Goal: Information Seeking & Learning: Check status

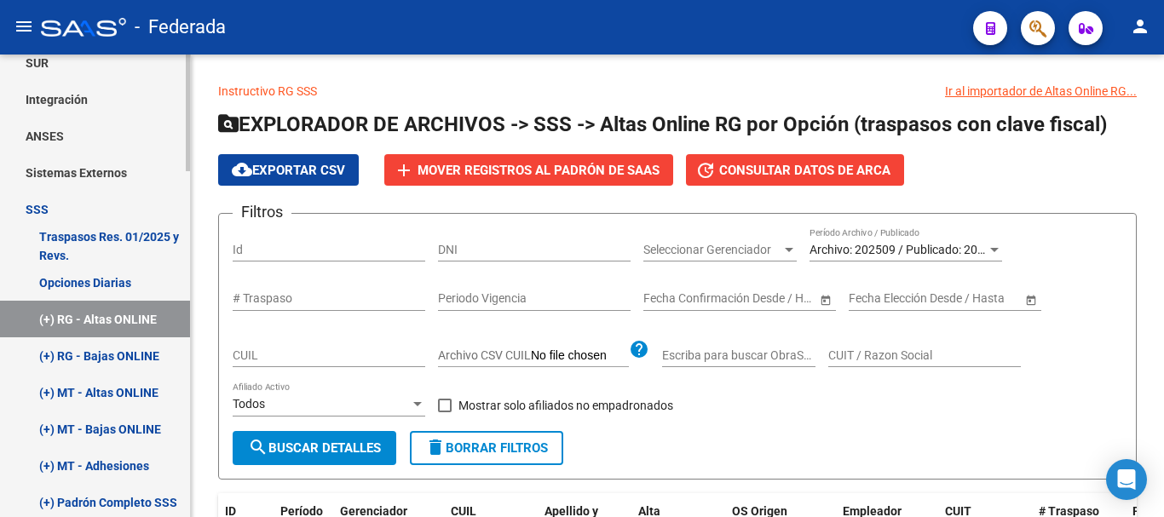
scroll to position [682, 0]
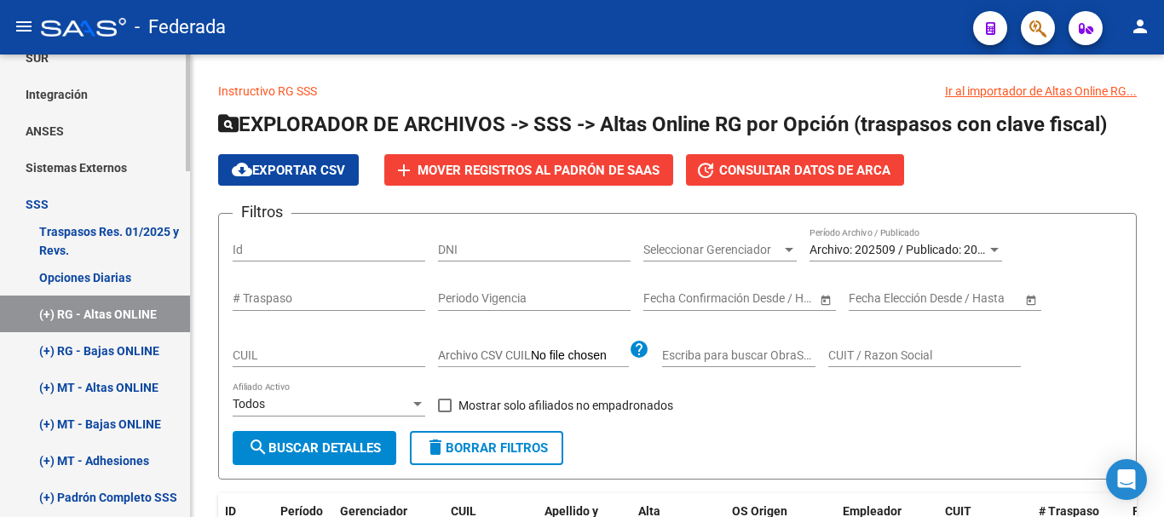
click at [107, 279] on link "Opciones Diarias" at bounding box center [95, 277] width 190 height 37
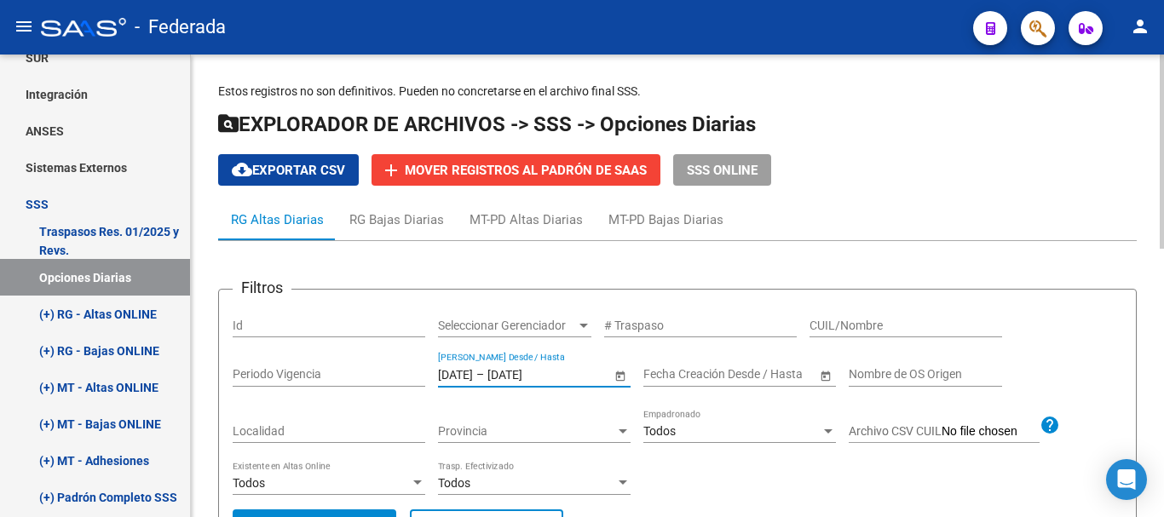
click at [473, 371] on input "[DATE]" at bounding box center [455, 374] width 35 height 14
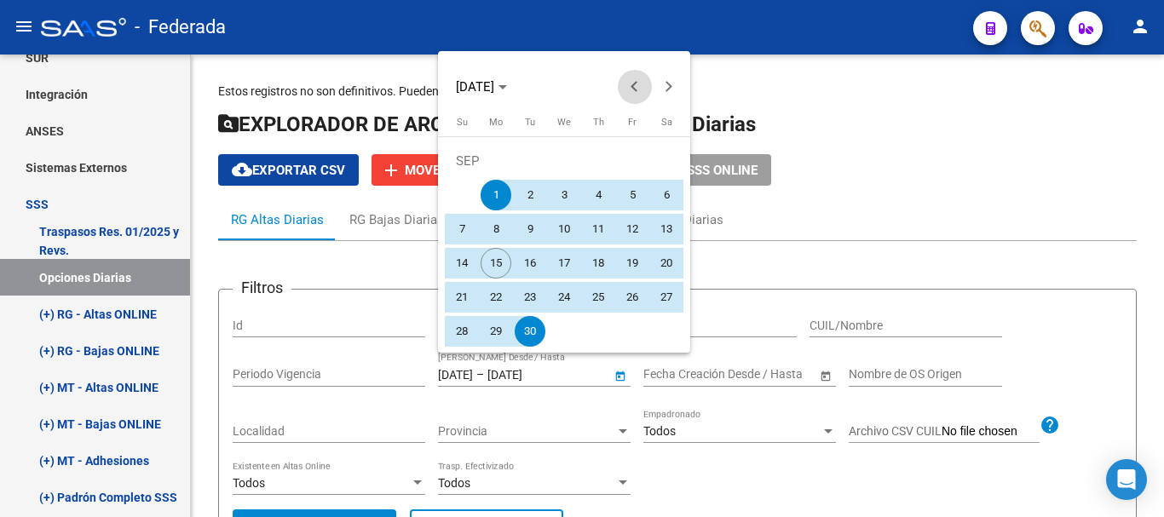
click at [631, 86] on button "Previous month" at bounding box center [635, 87] width 34 height 34
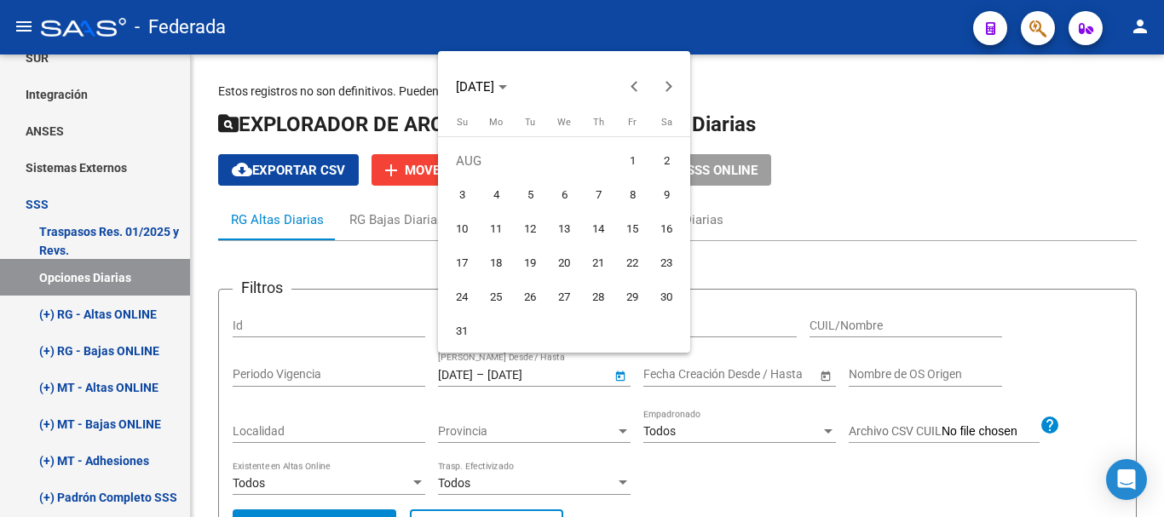
click at [633, 150] on span "1" at bounding box center [632, 161] width 31 height 31
type input "[DATE]"
click at [668, 85] on button "Next month" at bounding box center [669, 87] width 34 height 34
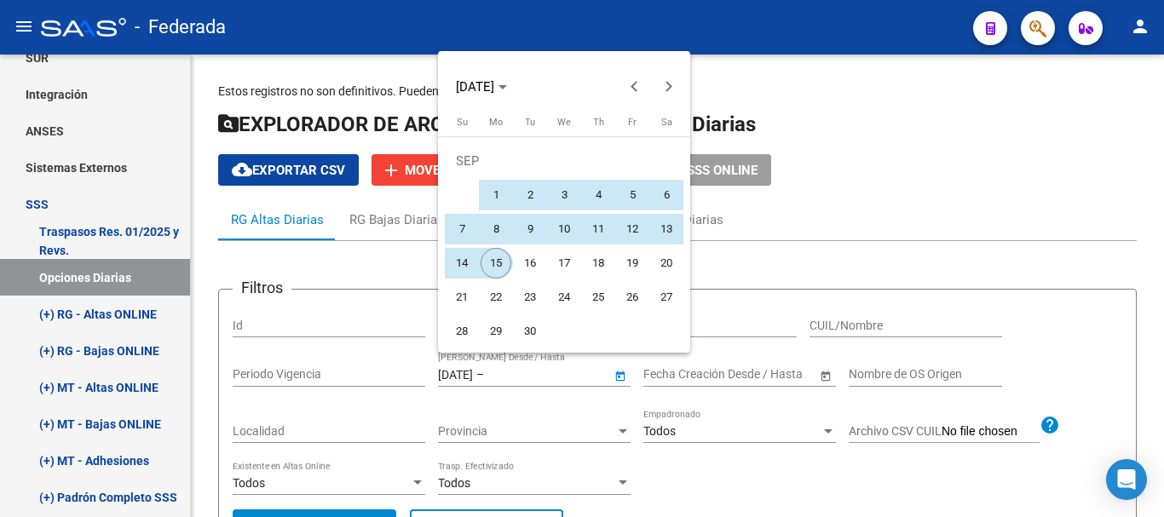
click at [487, 257] on span "15" at bounding box center [496, 263] width 31 height 31
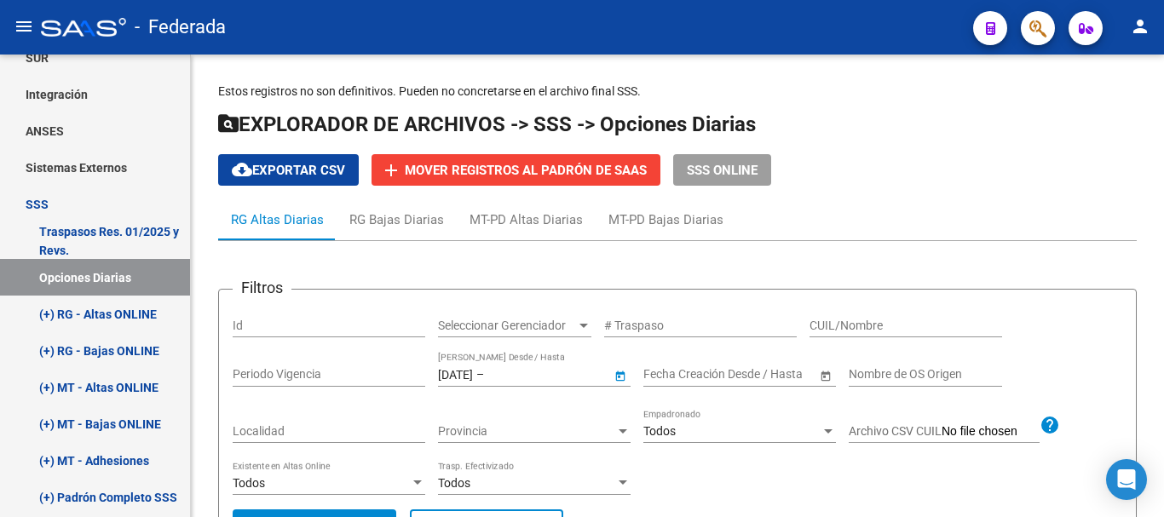
type input "[DATE]"
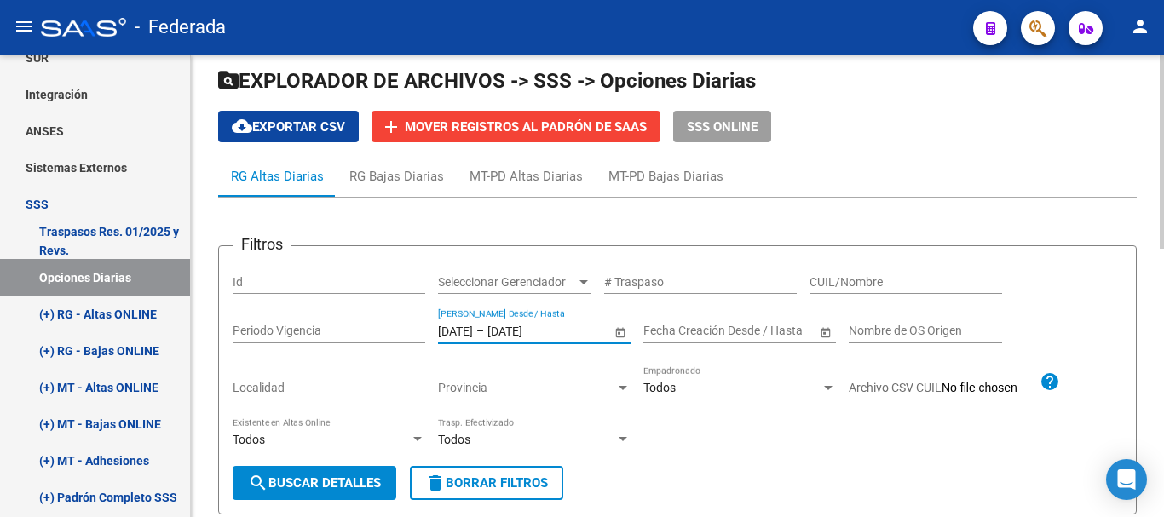
scroll to position [85, 0]
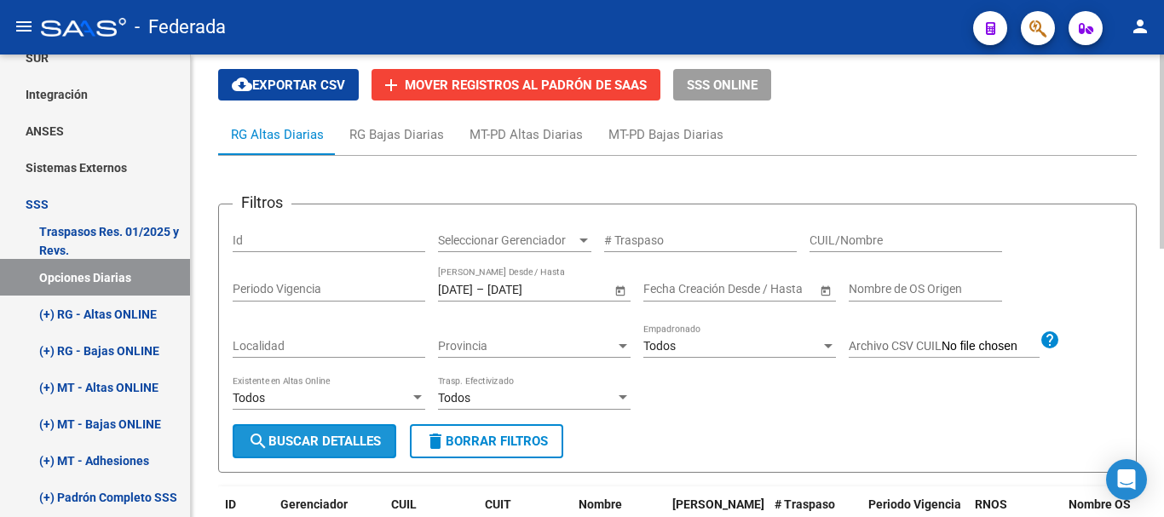
click at [367, 432] on button "search Buscar Detalles" at bounding box center [315, 441] width 164 height 34
click at [328, 96] on button "cloud_download Exportar CSV" at bounding box center [288, 85] width 141 height 32
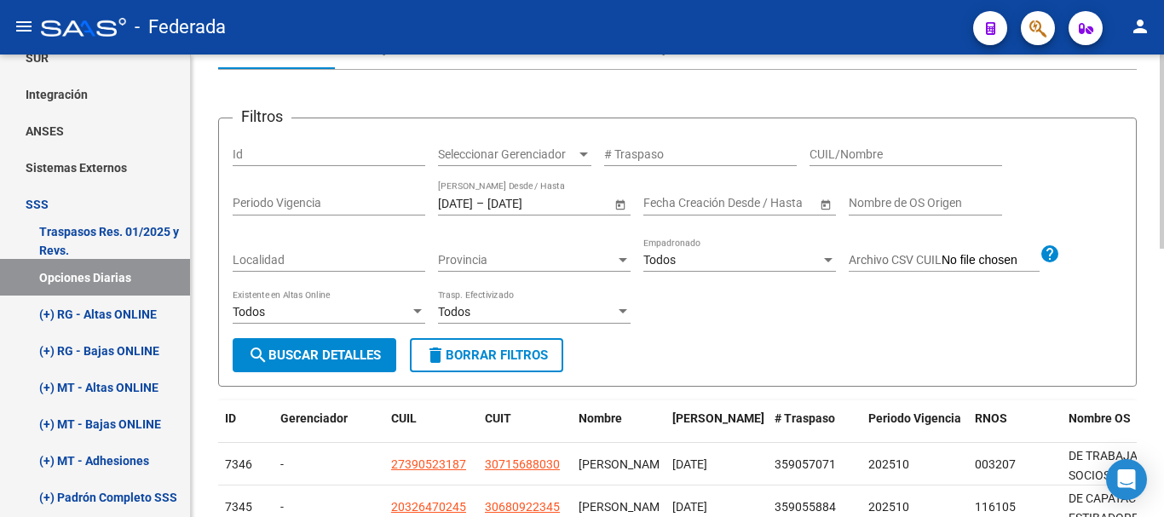
scroll to position [170, 0]
click at [929, 162] on input "CUIL/Nombre" at bounding box center [905, 155] width 193 height 14
paste input "35644870"
type input "20356448708"
click at [354, 336] on div "Todos Existente en Altas Online" at bounding box center [329, 315] width 193 height 49
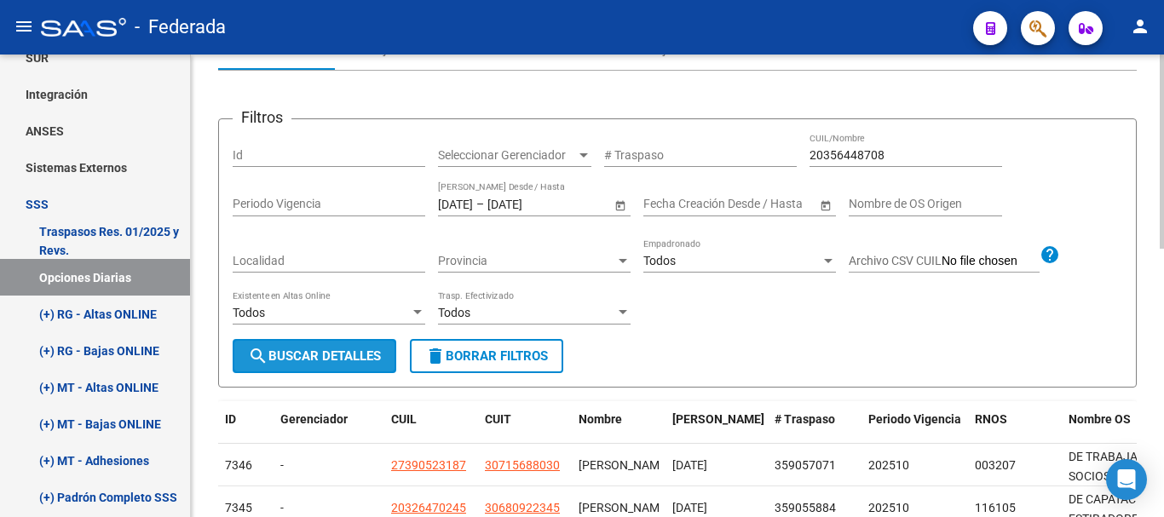
click at [339, 359] on span "search Buscar Detalles" at bounding box center [314, 355] width 133 height 15
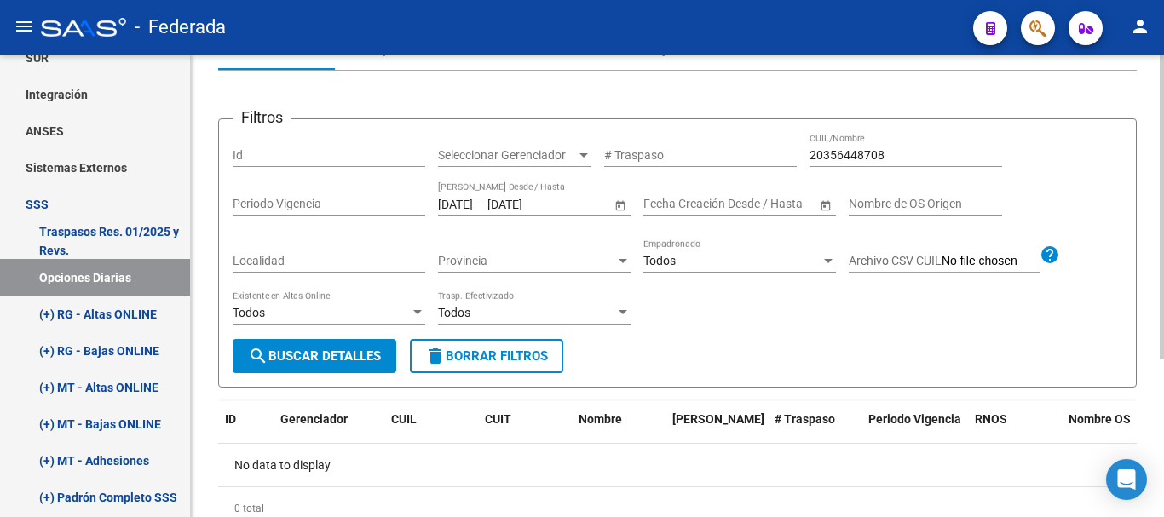
click at [473, 204] on input "[DATE]" at bounding box center [455, 204] width 35 height 14
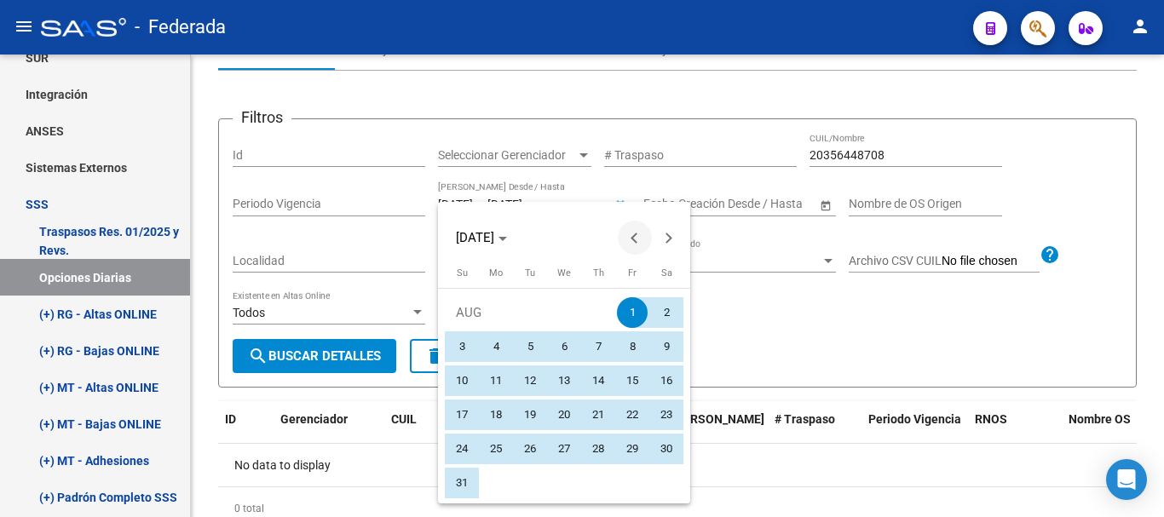
click at [631, 239] on button "Previous month" at bounding box center [635, 238] width 34 height 34
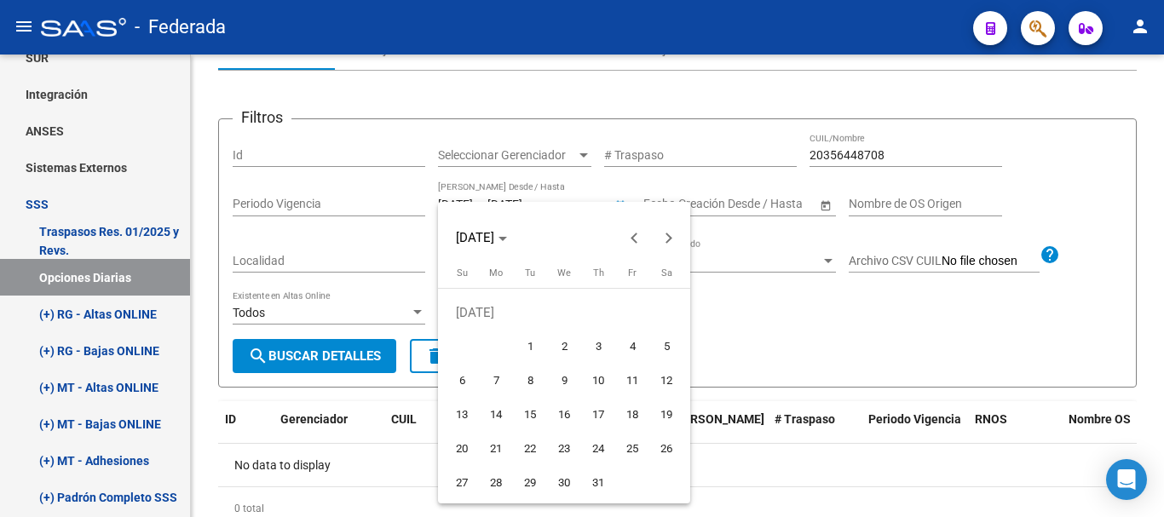
click at [533, 345] on span "1" at bounding box center [530, 346] width 31 height 31
type input "[DATE]"
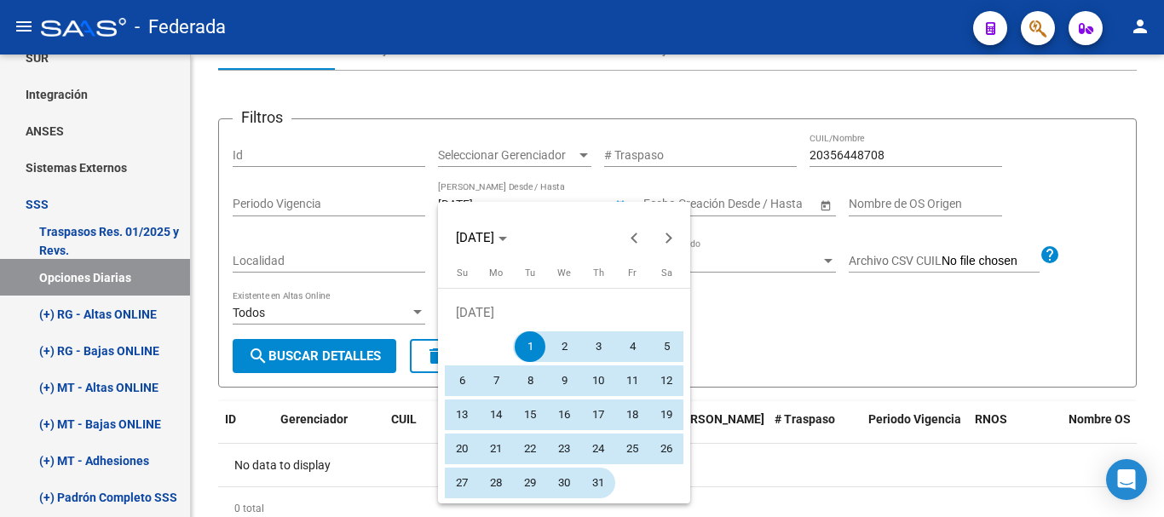
click at [603, 479] on span "31" at bounding box center [598, 483] width 31 height 31
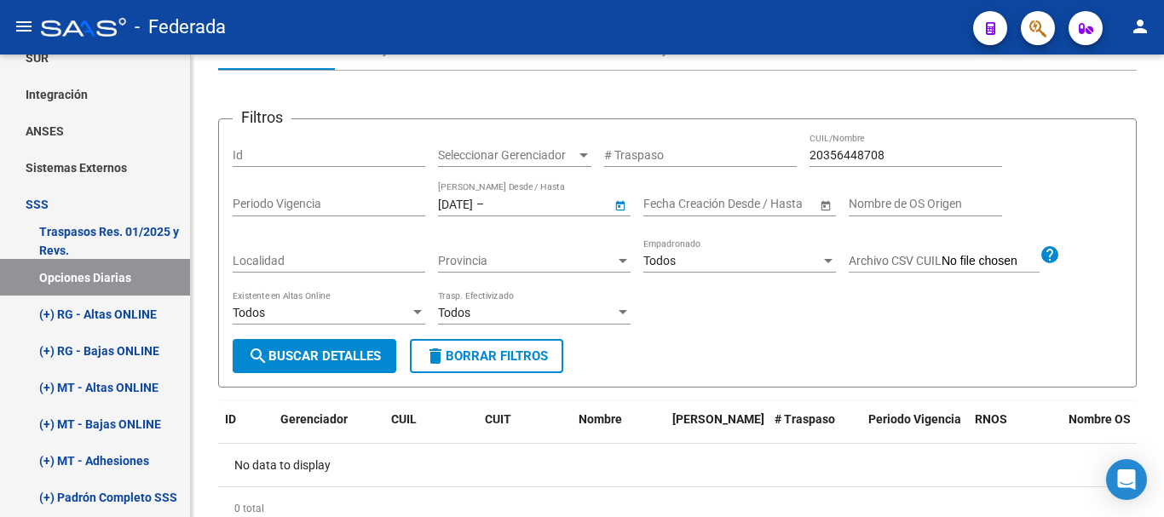
type input "[DATE]"
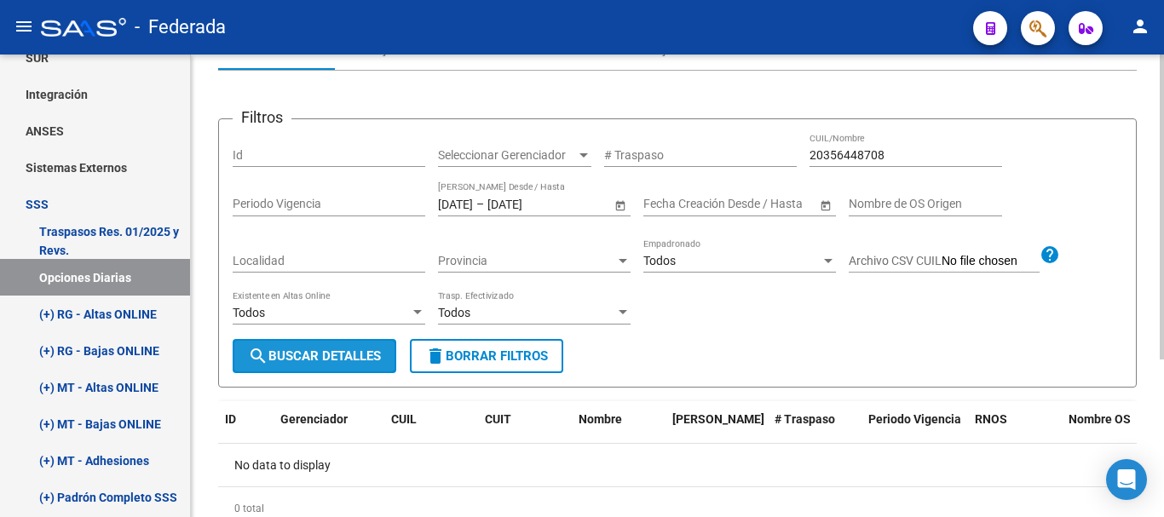
click at [336, 346] on button "search Buscar Detalles" at bounding box center [315, 356] width 164 height 34
click at [473, 206] on input "[DATE]" at bounding box center [455, 204] width 35 height 14
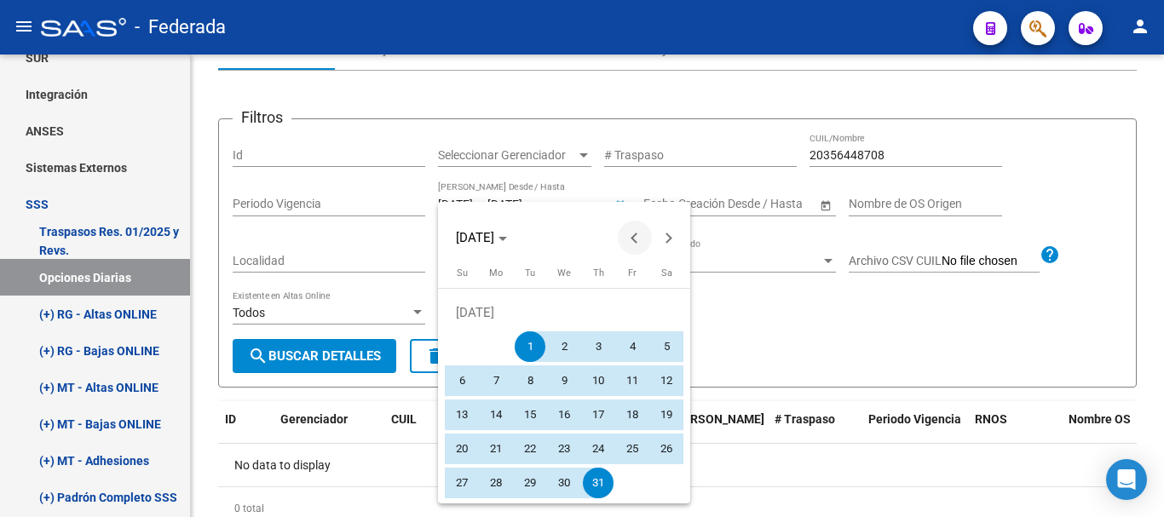
click at [631, 233] on span "Previous month" at bounding box center [635, 238] width 34 height 34
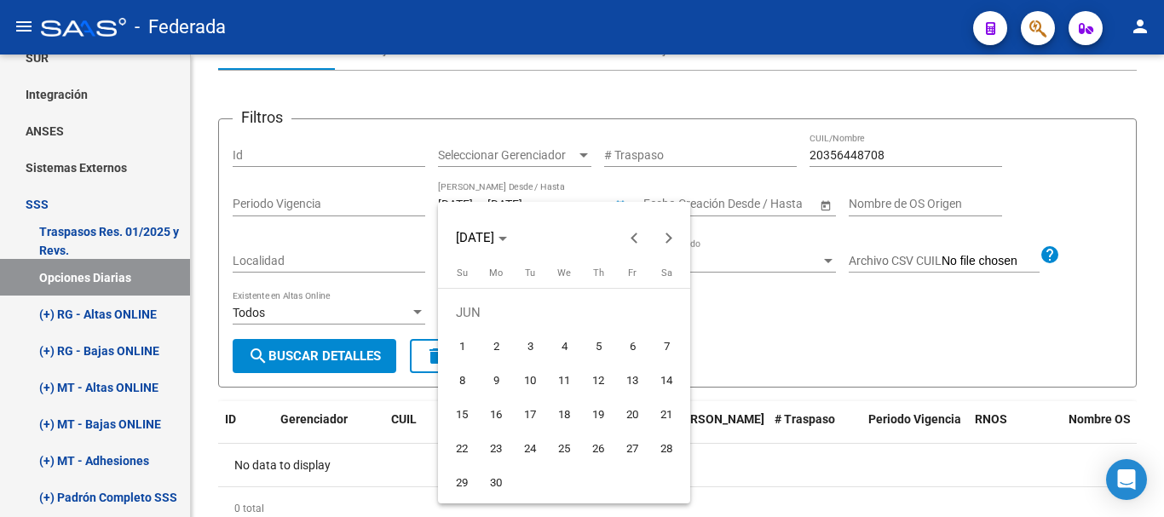
click at [462, 348] on span "1" at bounding box center [461, 346] width 31 height 31
type input "[DATE]"
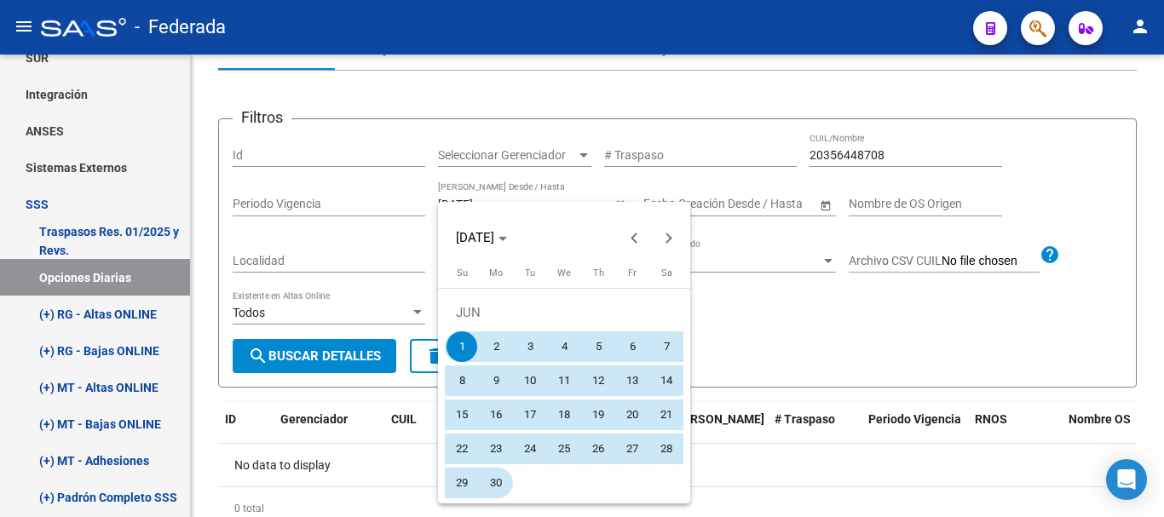
click at [499, 479] on span "30" at bounding box center [496, 483] width 31 height 31
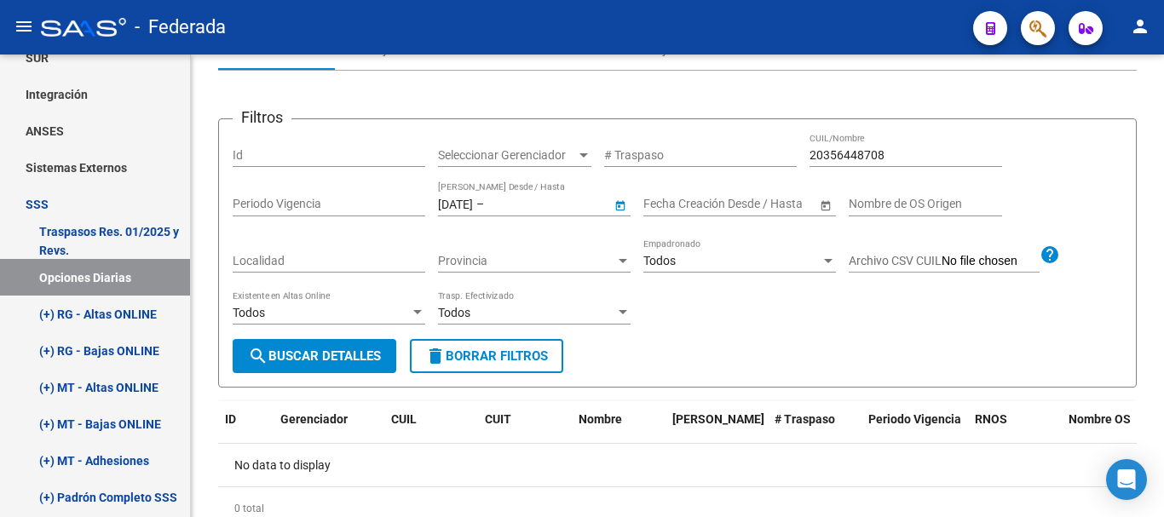
type input "[DATE]"
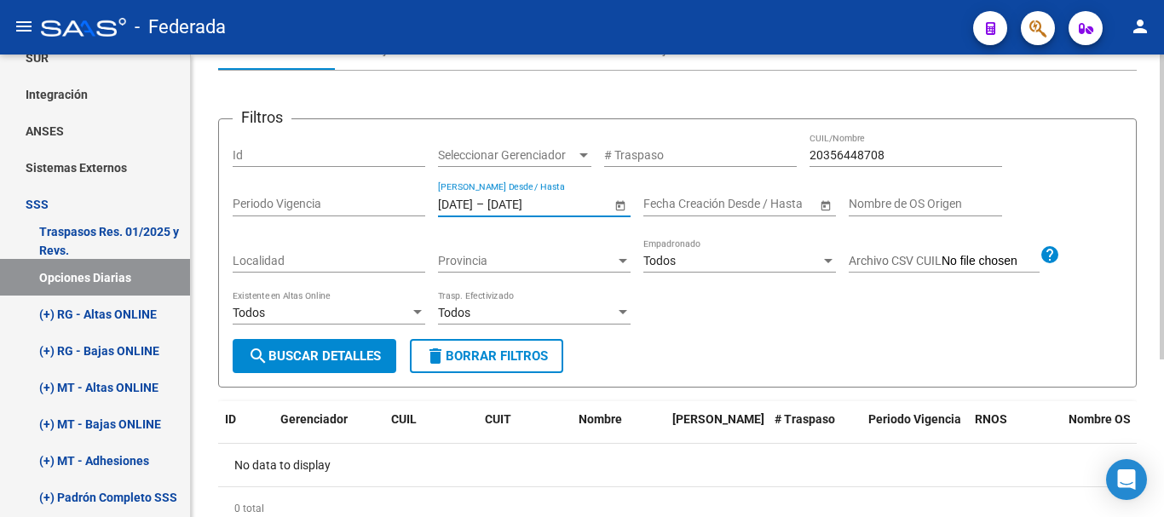
click at [341, 351] on span "search Buscar Detalles" at bounding box center [314, 355] width 133 height 15
click at [477, 196] on div "[DATE] [DATE] – [DATE] [DATE] Fecha Traspaso Desde / Hasta" at bounding box center [524, 199] width 173 height 34
click at [473, 208] on input "[DATE]" at bounding box center [455, 204] width 35 height 14
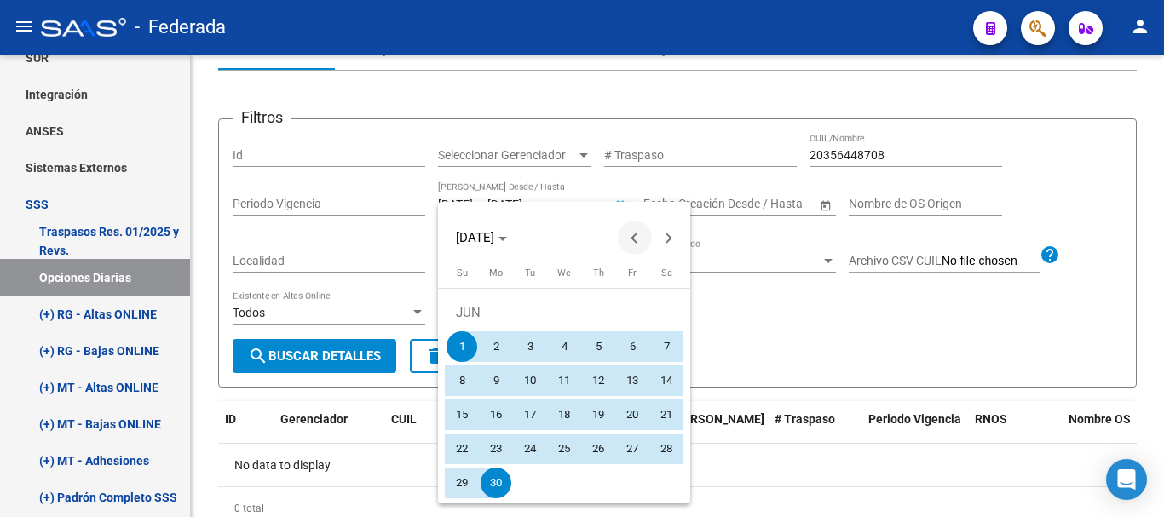
click at [635, 240] on button "Previous month" at bounding box center [635, 238] width 34 height 34
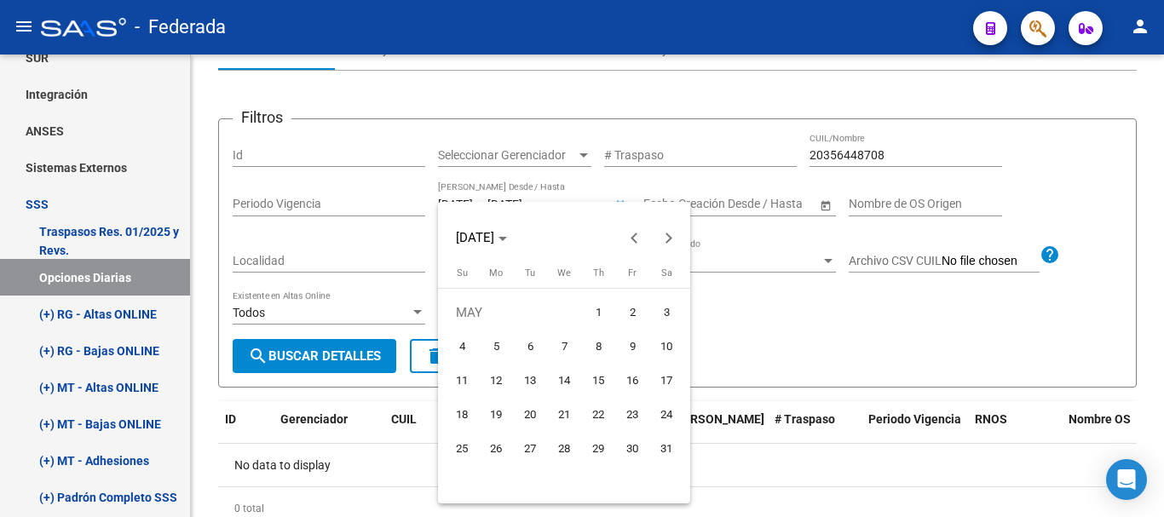
click at [605, 307] on span "1" at bounding box center [598, 312] width 31 height 31
type input "[DATE]"
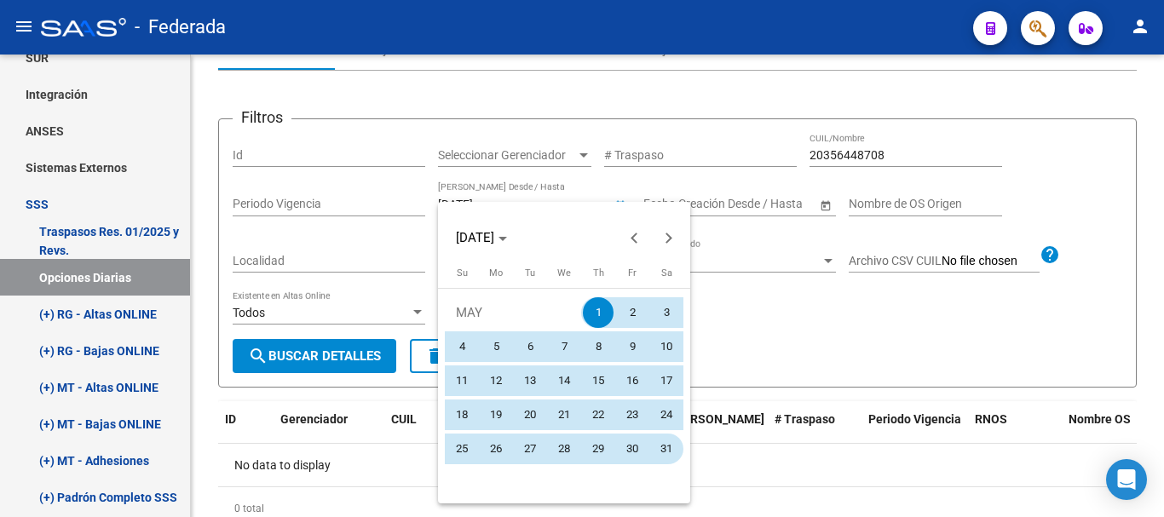
click at [664, 454] on span "31" at bounding box center [666, 449] width 31 height 31
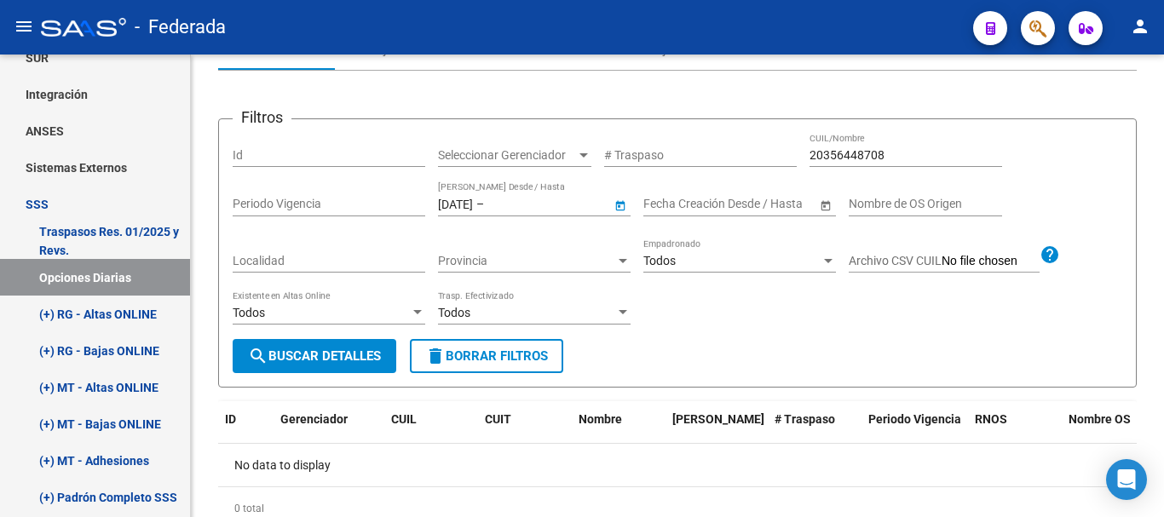
type input "[DATE]"
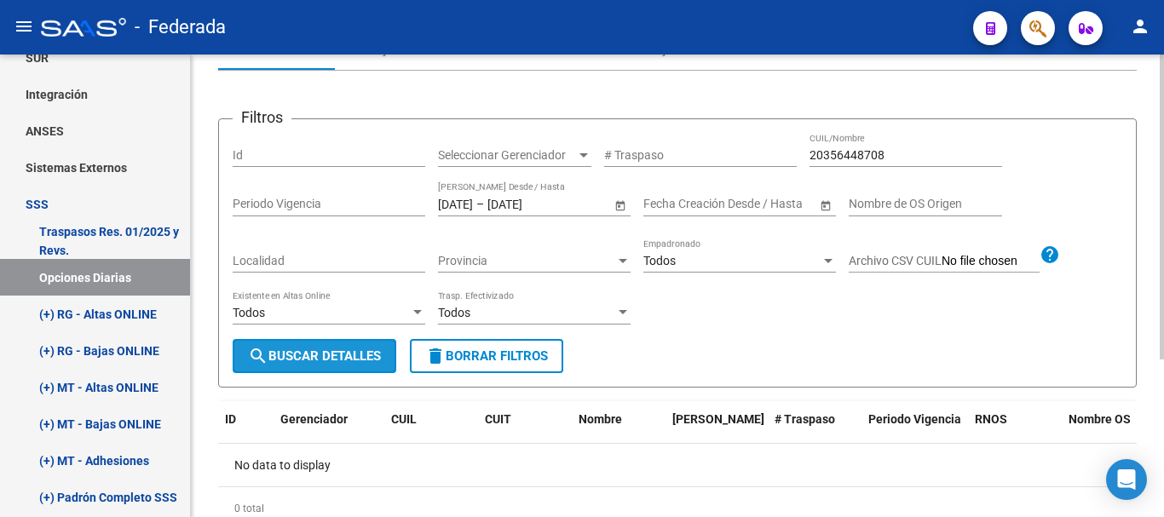
click at [331, 366] on button "search Buscar Detalles" at bounding box center [315, 356] width 164 height 34
click at [880, 158] on input "20356448708" at bounding box center [905, 155] width 193 height 14
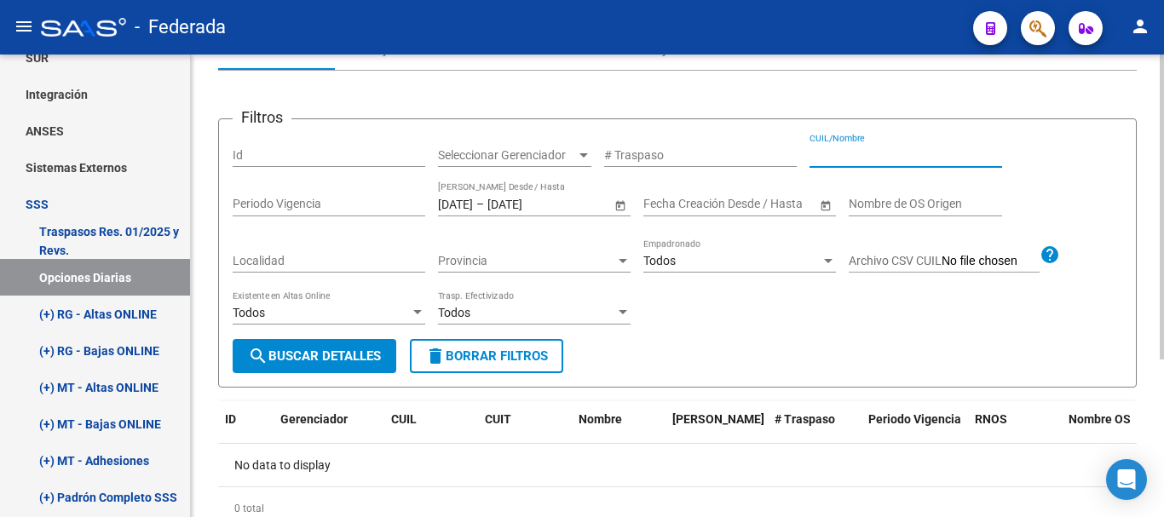
click at [618, 208] on span "Open calendar" at bounding box center [620, 204] width 41 height 41
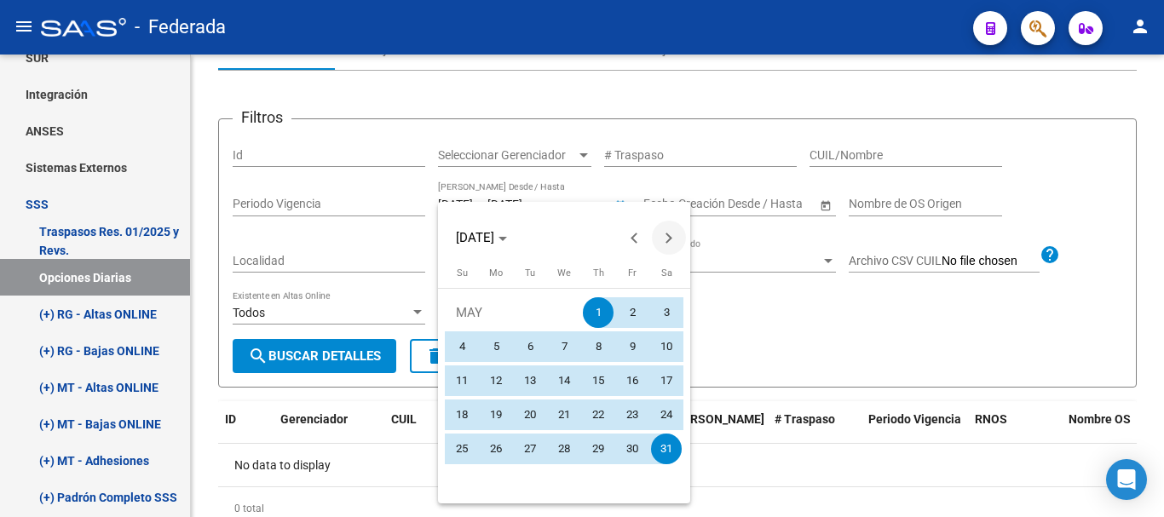
click at [677, 228] on span "Next month" at bounding box center [669, 238] width 34 height 34
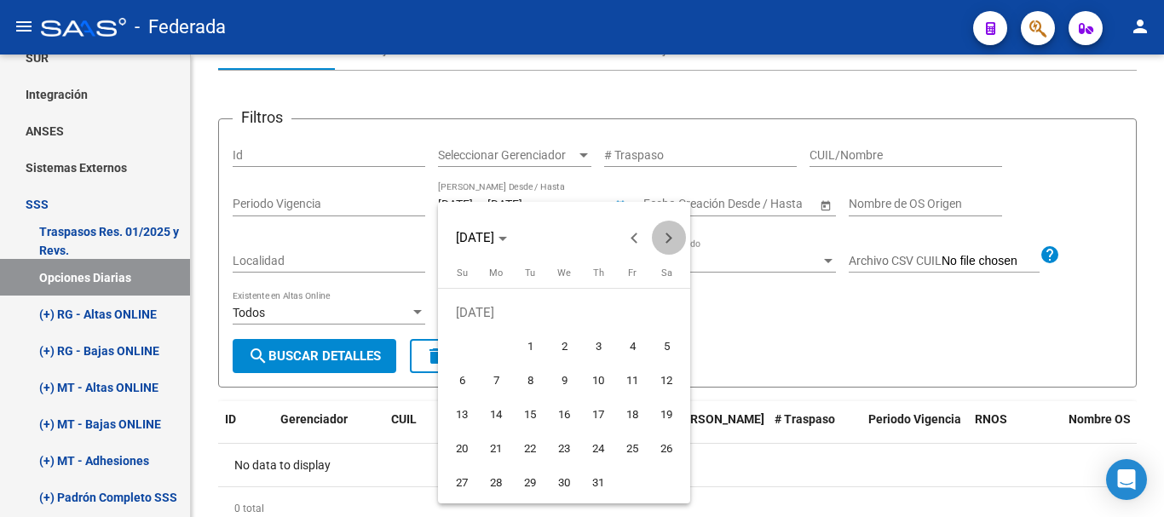
click at [677, 228] on span "Next month" at bounding box center [669, 238] width 34 height 34
click at [591, 375] on span "14" at bounding box center [598, 381] width 31 height 31
type input "[DATE]"
click at [601, 388] on span "14" at bounding box center [598, 381] width 31 height 31
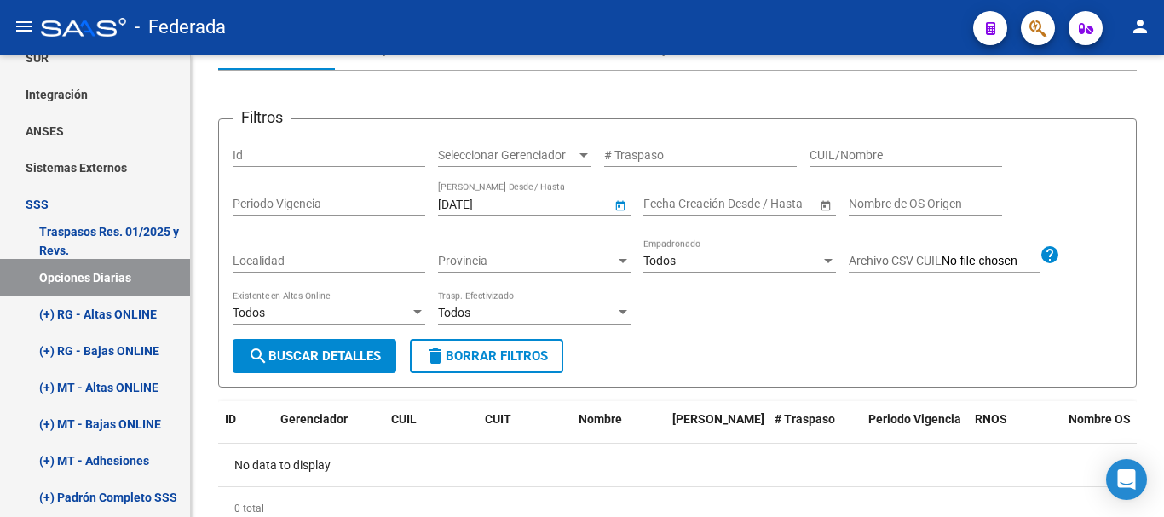
type input "[DATE]"
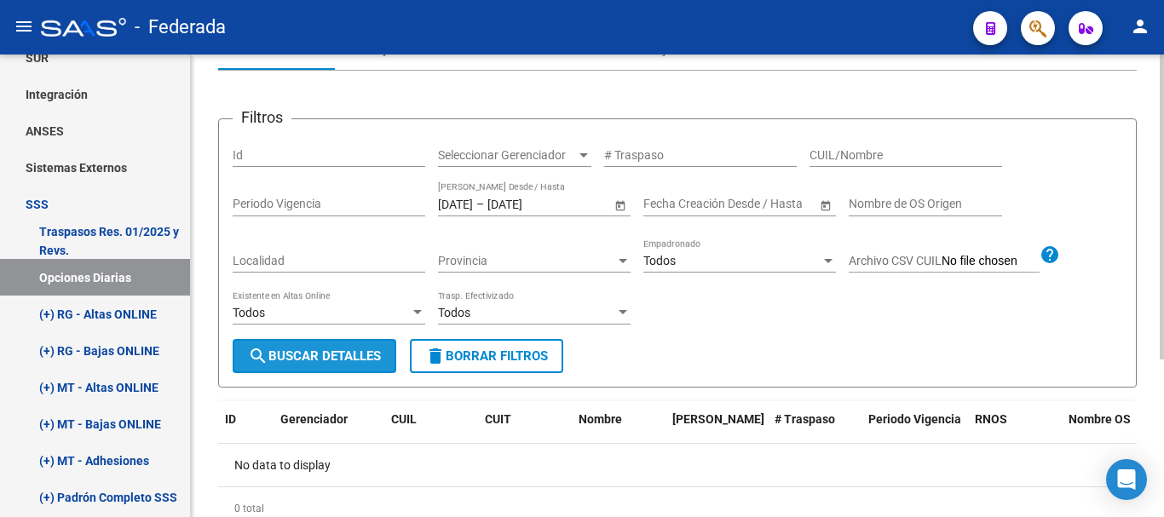
click at [372, 346] on button "search Buscar Detalles" at bounding box center [315, 356] width 164 height 34
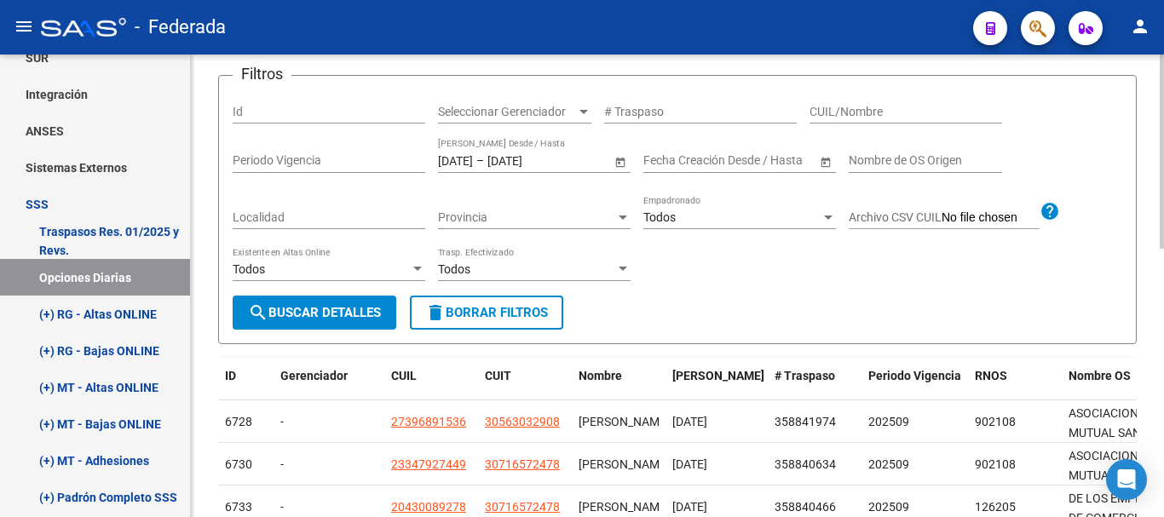
scroll to position [85, 0]
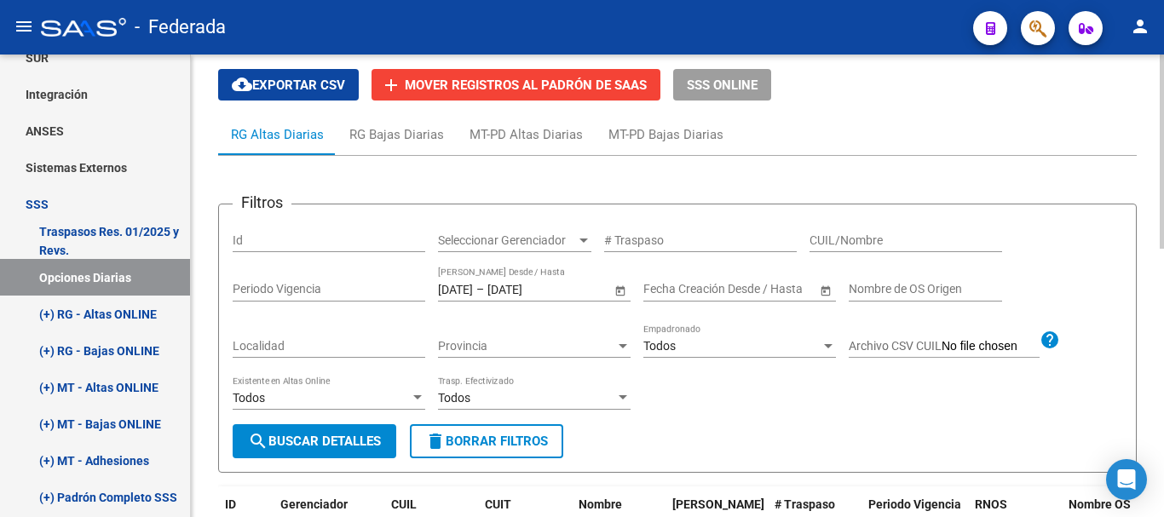
click at [622, 293] on span "Open calendar" at bounding box center [620, 289] width 41 height 41
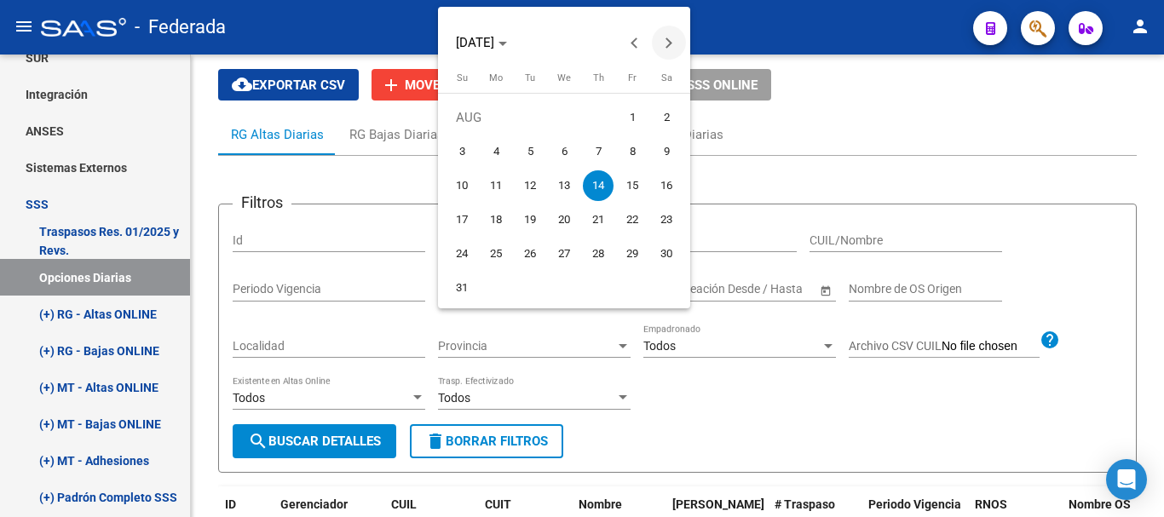
click at [670, 45] on button "Next month" at bounding box center [669, 43] width 34 height 34
click at [469, 221] on span "14" at bounding box center [461, 219] width 31 height 31
type input "[DATE]"
click at [469, 221] on span "14" at bounding box center [461, 219] width 31 height 31
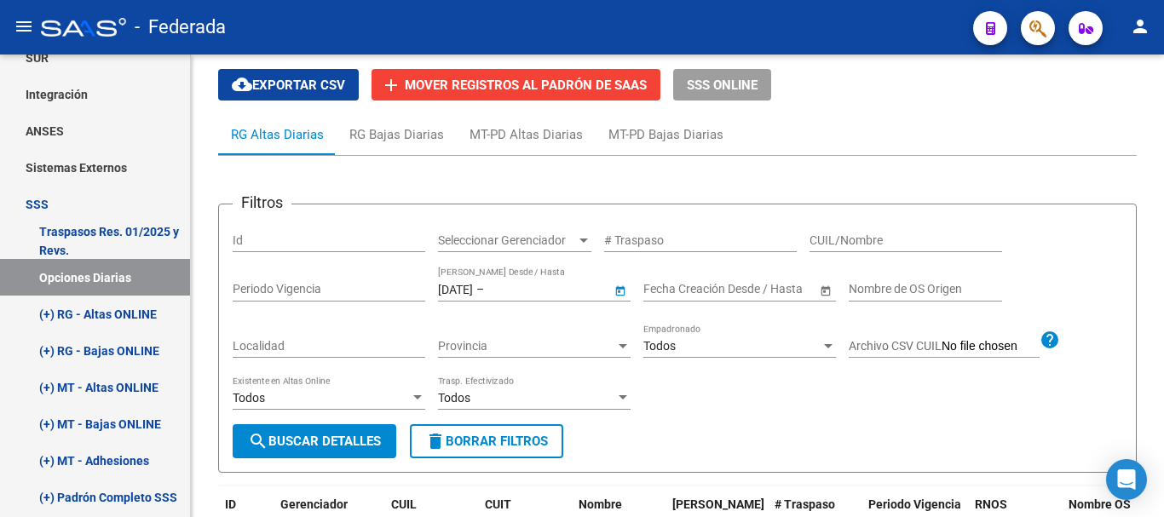
type input "[DATE]"
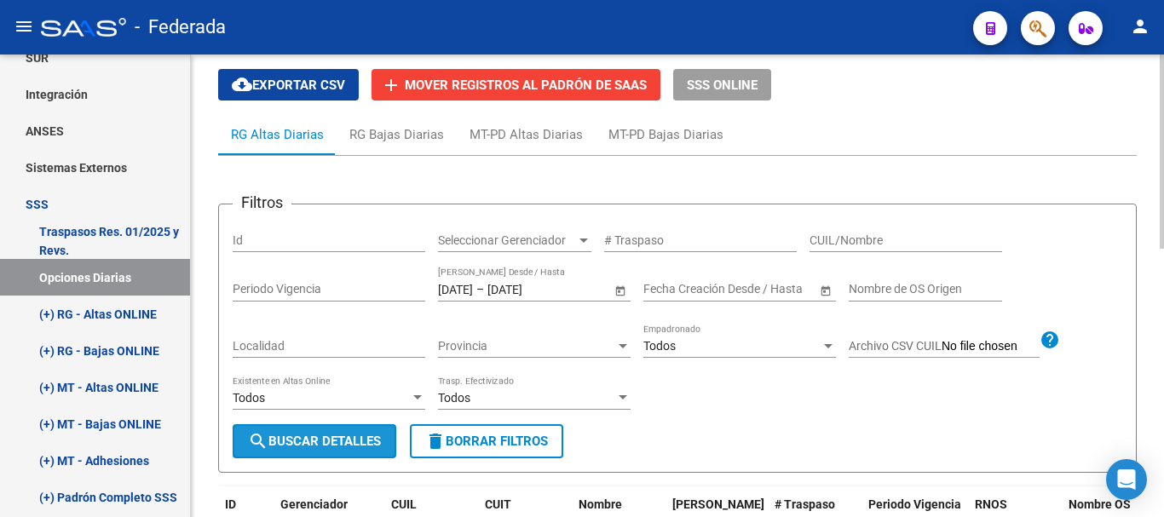
click at [371, 444] on span "search Buscar Detalles" at bounding box center [314, 441] width 133 height 15
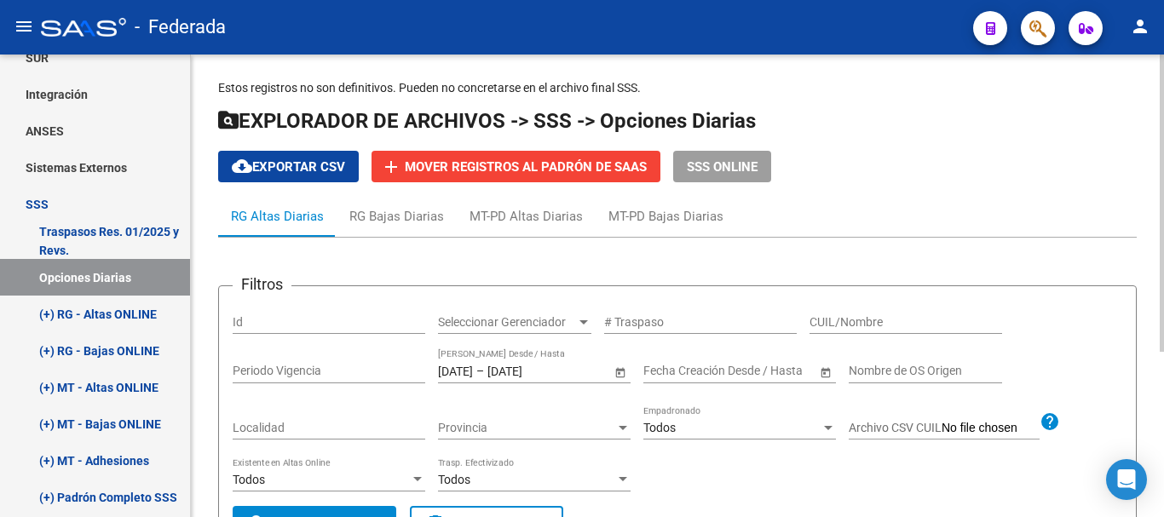
scroll to position [2, 0]
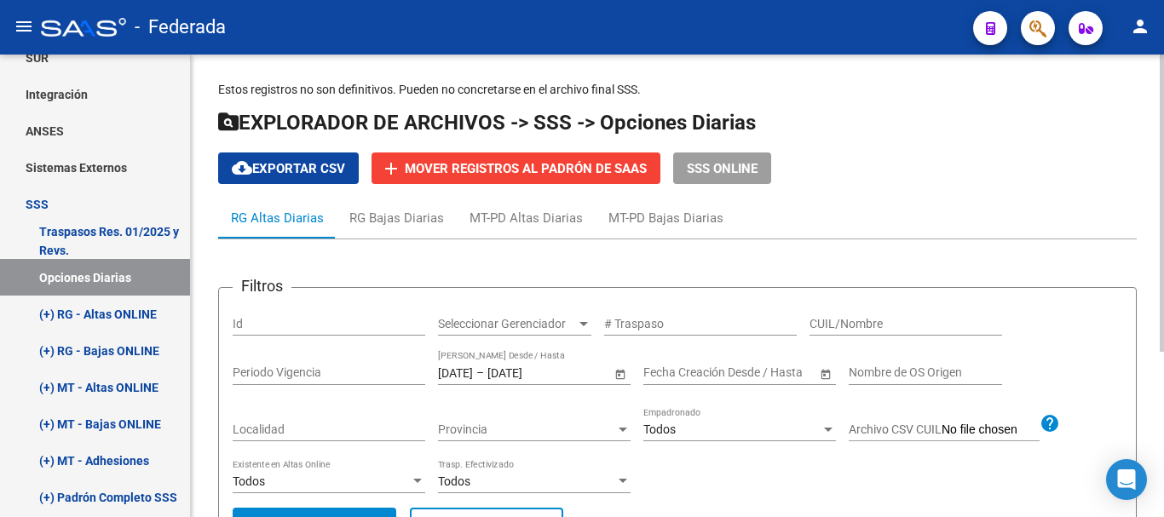
click at [473, 372] on input "[DATE]" at bounding box center [455, 373] width 35 height 14
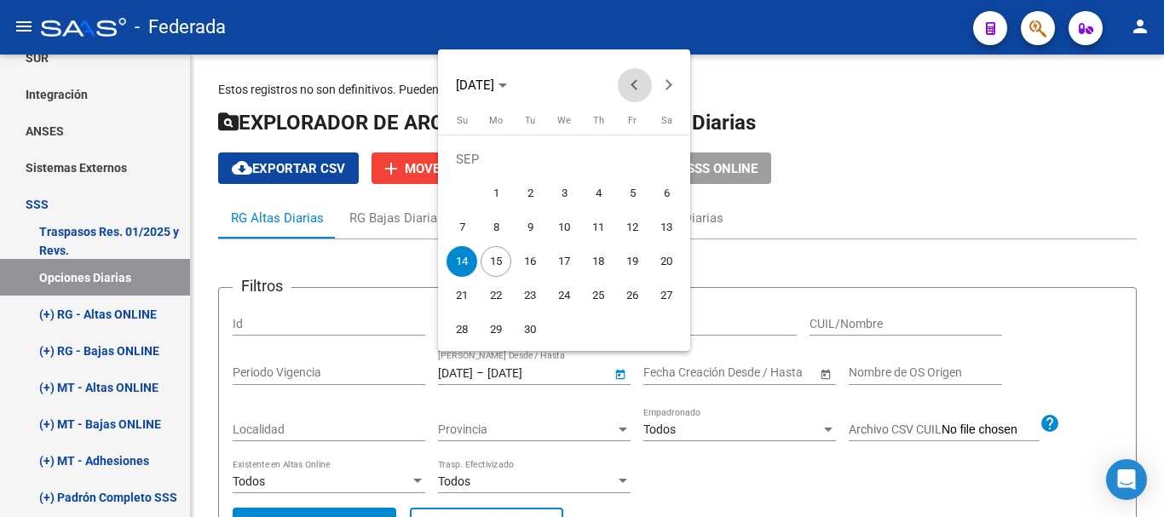
click at [637, 84] on button "Previous month" at bounding box center [635, 85] width 34 height 34
click at [627, 153] on span "1" at bounding box center [632, 159] width 31 height 31
type input "[DATE]"
click at [676, 78] on span "Next month" at bounding box center [669, 85] width 34 height 34
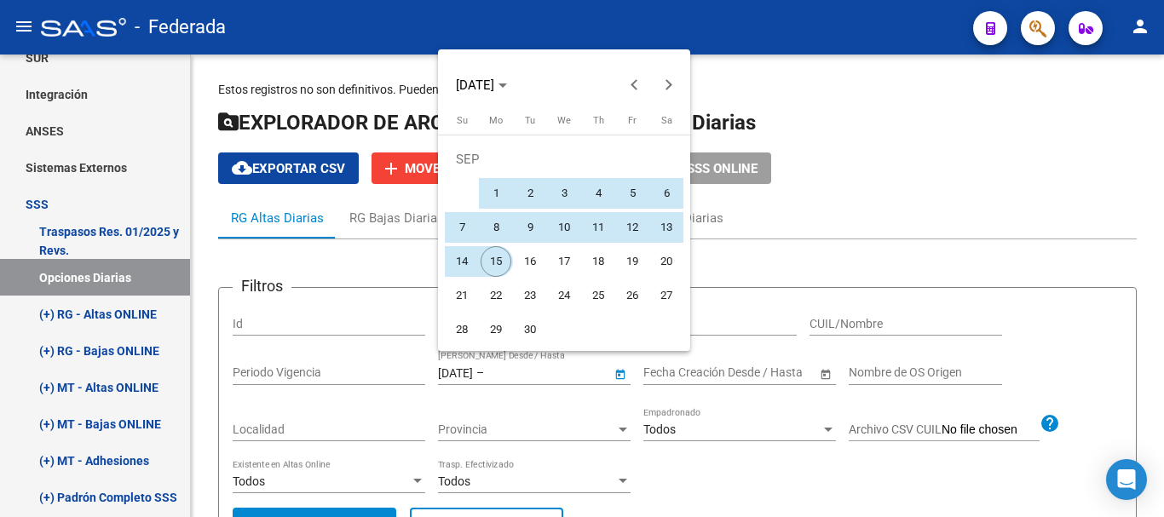
click at [498, 255] on span "15" at bounding box center [496, 261] width 31 height 31
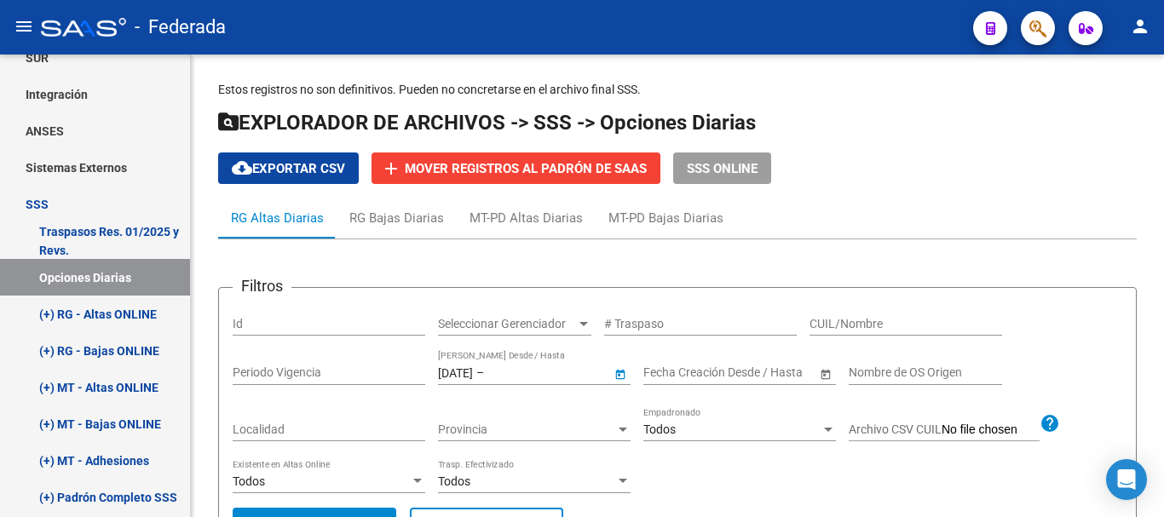
type input "[DATE]"
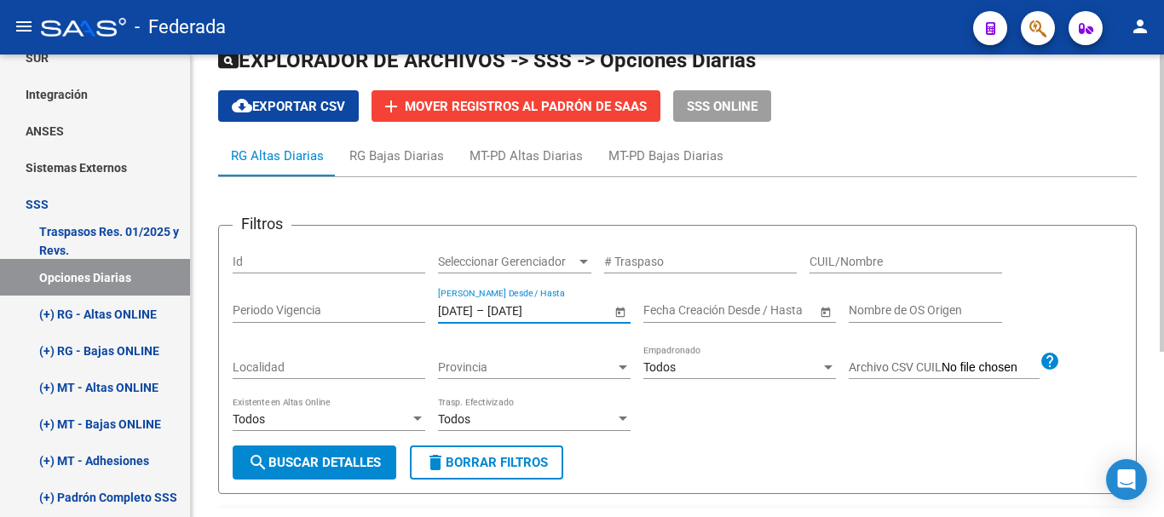
scroll to position [87, 0]
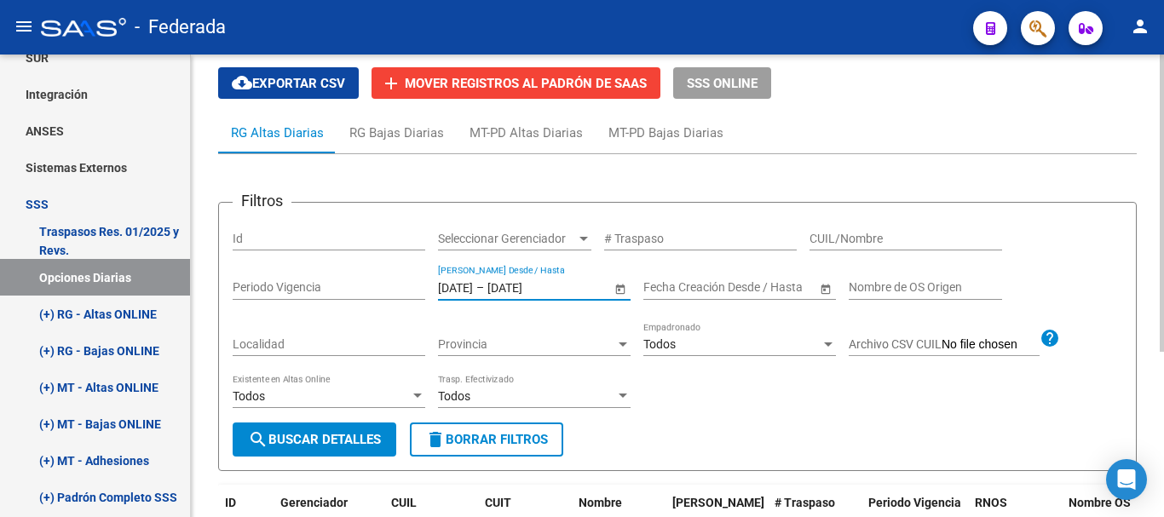
click at [360, 439] on span "search Buscar Detalles" at bounding box center [314, 439] width 133 height 15
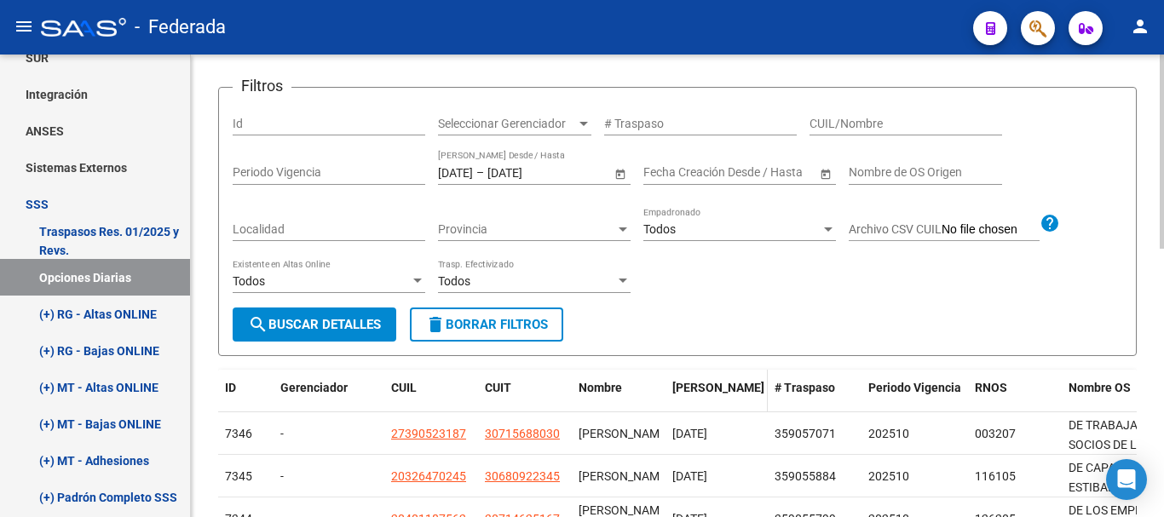
scroll to position [170, 0]
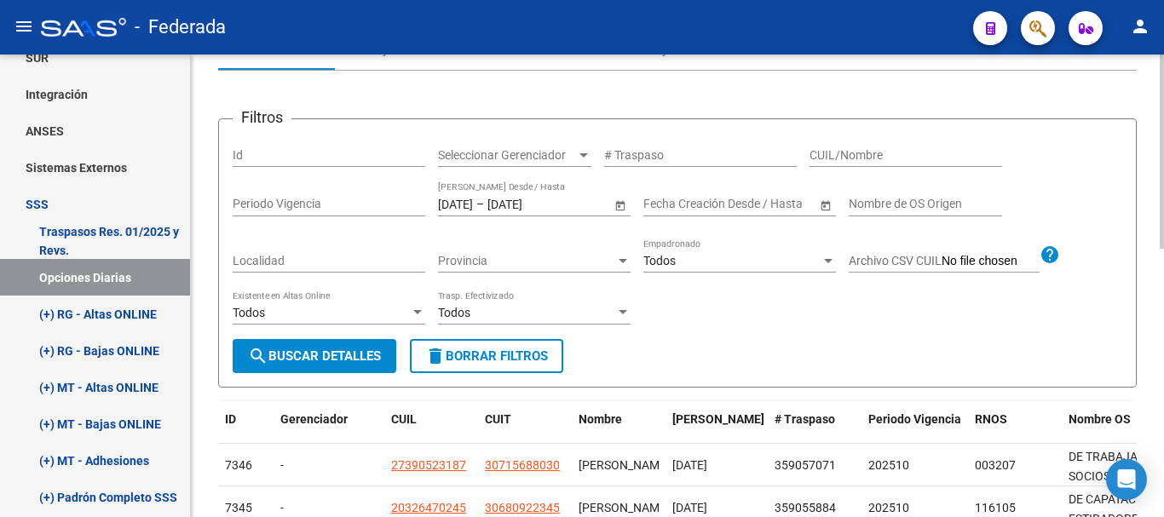
click at [571, 201] on input "[DATE]" at bounding box center [529, 204] width 84 height 14
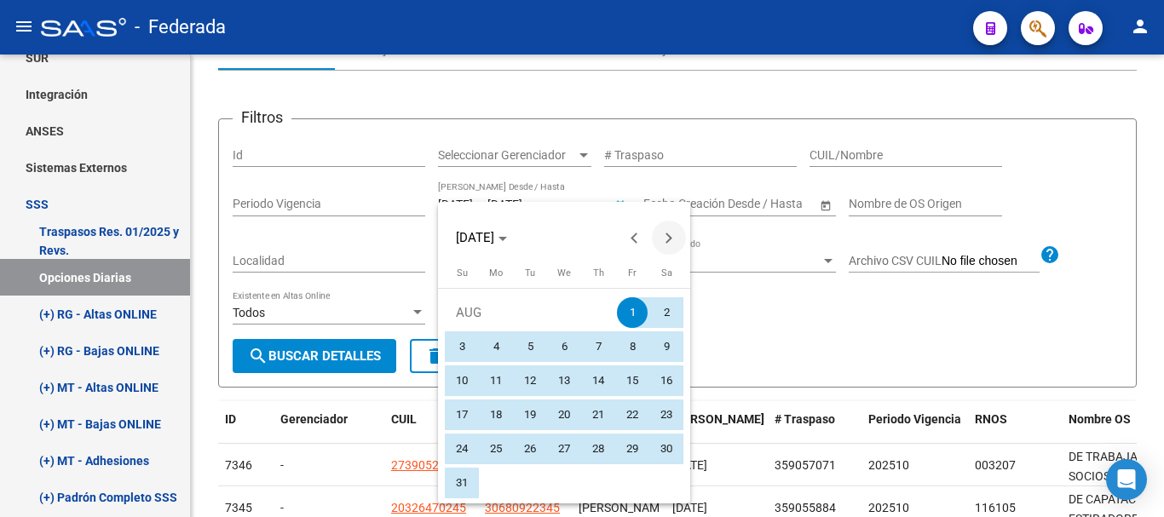
click at [674, 246] on span "Next month" at bounding box center [669, 238] width 34 height 34
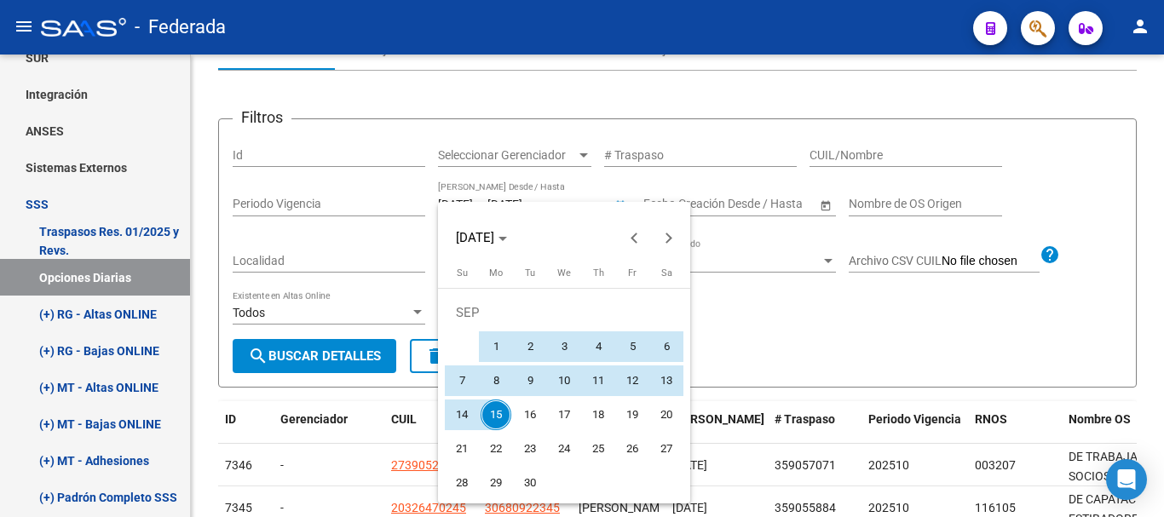
click at [465, 411] on span "14" at bounding box center [461, 415] width 31 height 31
type input "[DATE]"
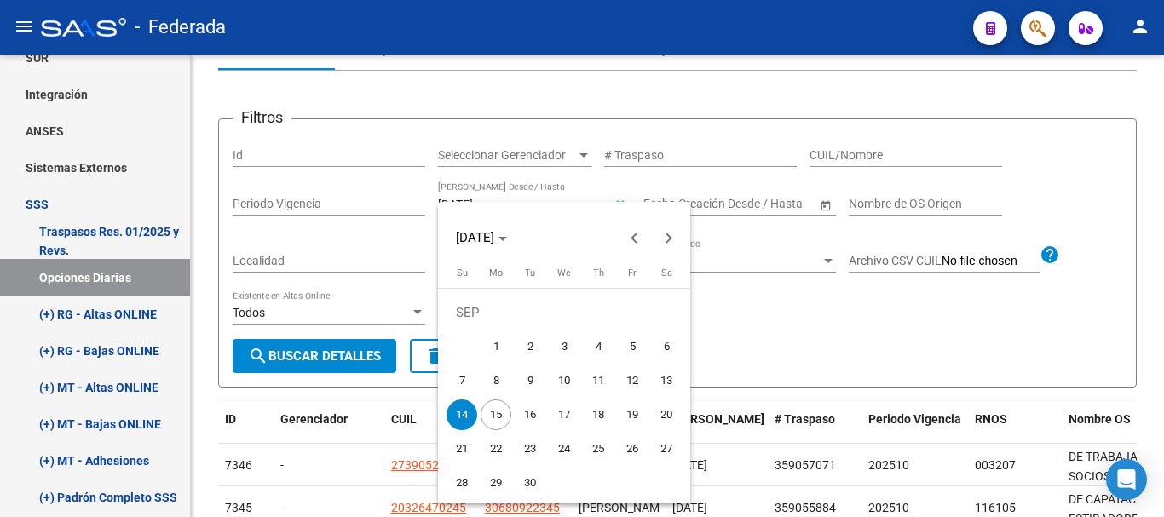
click at [465, 411] on span "14" at bounding box center [461, 415] width 31 height 31
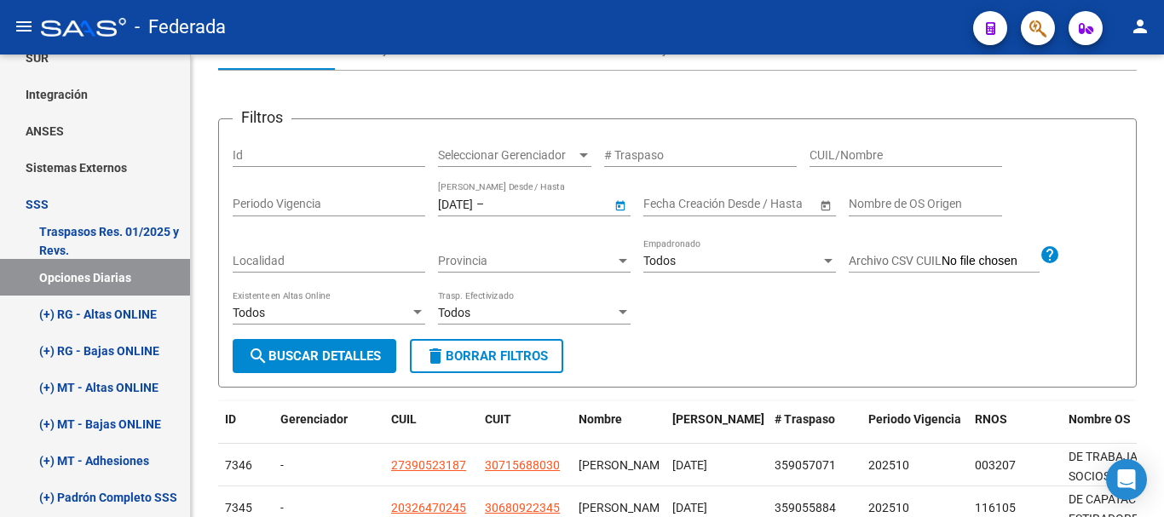
type input "[DATE]"
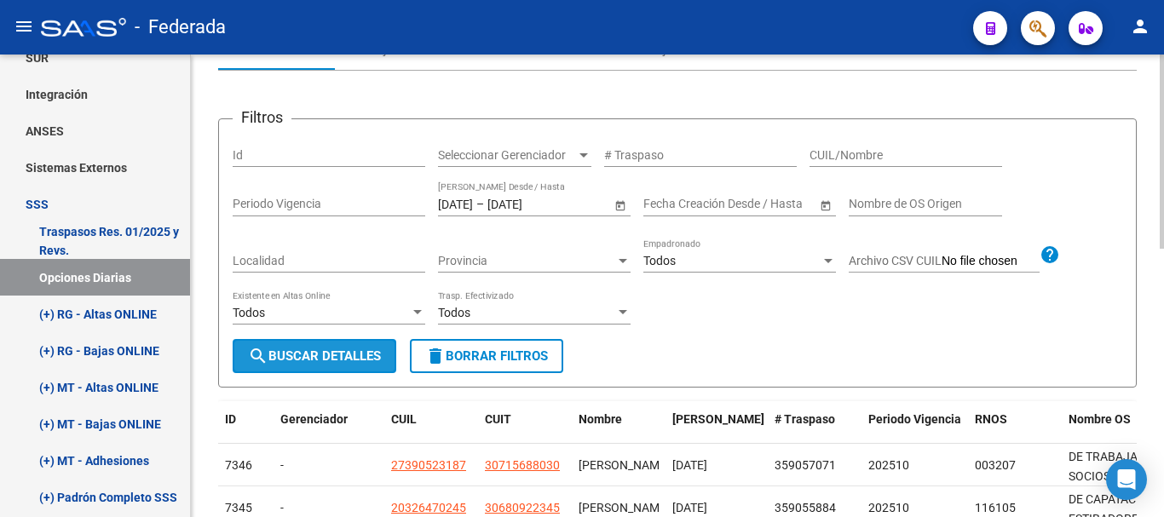
click at [324, 355] on span "search Buscar Detalles" at bounding box center [314, 355] width 133 height 15
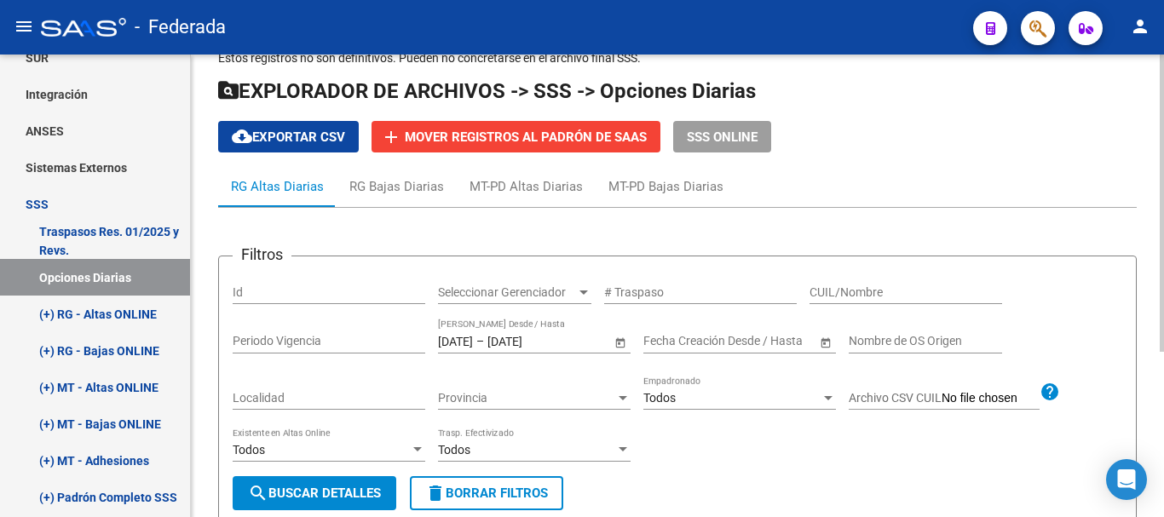
scroll to position [2, 0]
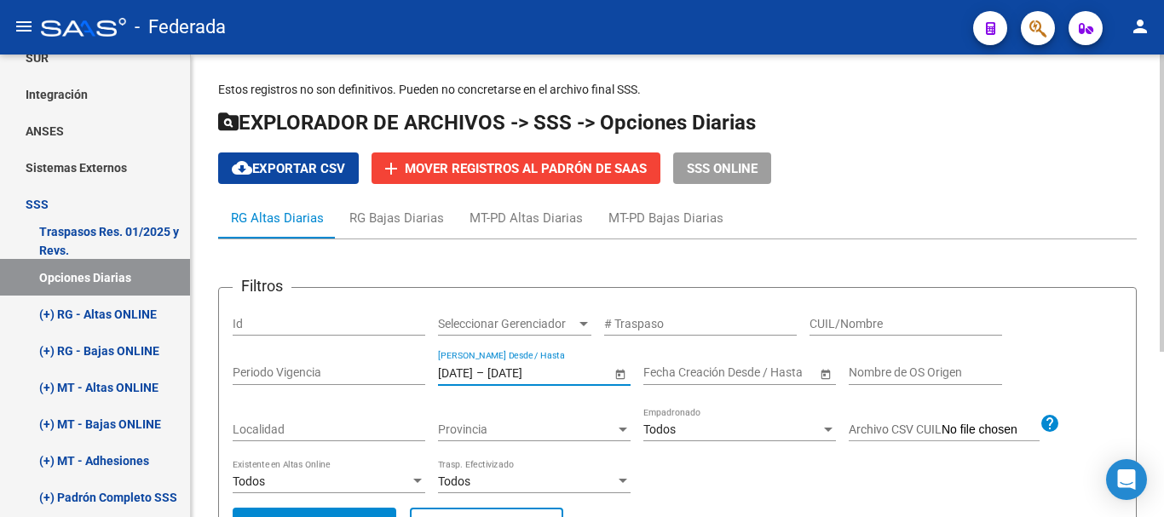
click at [473, 371] on input "[DATE]" at bounding box center [455, 373] width 35 height 14
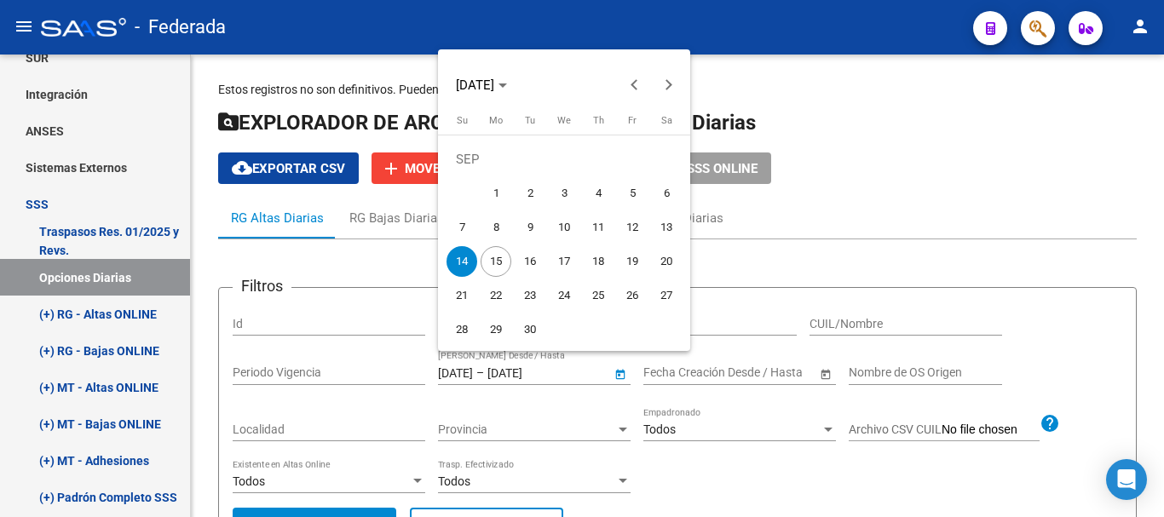
click at [504, 195] on span "1" at bounding box center [496, 193] width 31 height 31
type input "[DATE]"
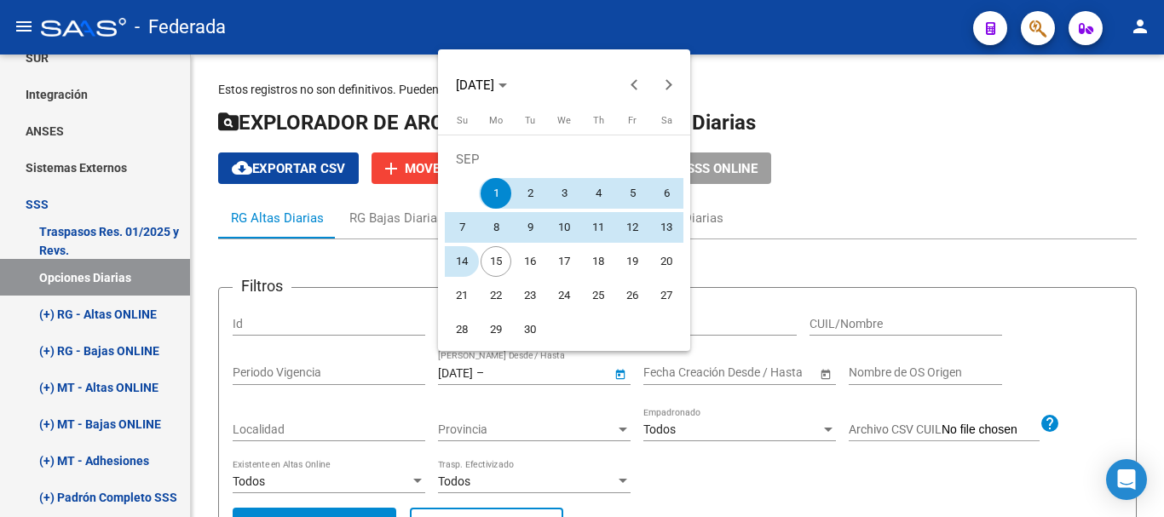
click at [470, 260] on span "14" at bounding box center [461, 261] width 31 height 31
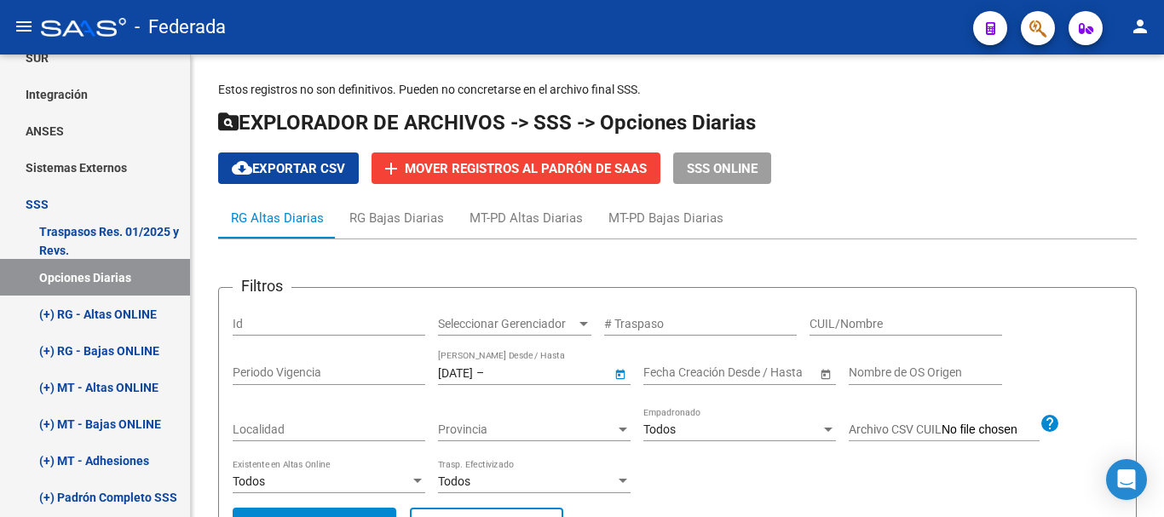
type input "[DATE]"
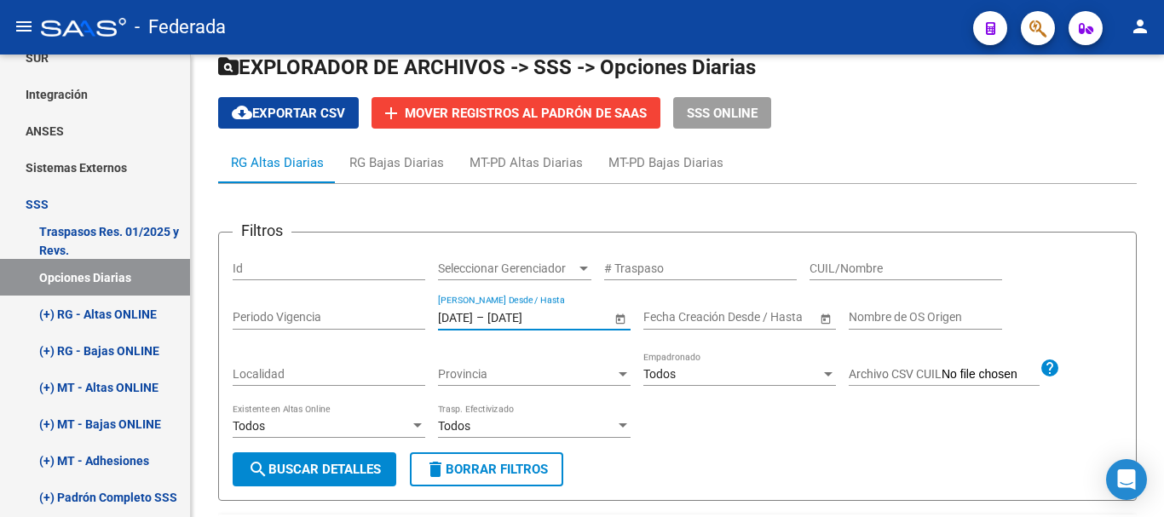
scroll to position [87, 0]
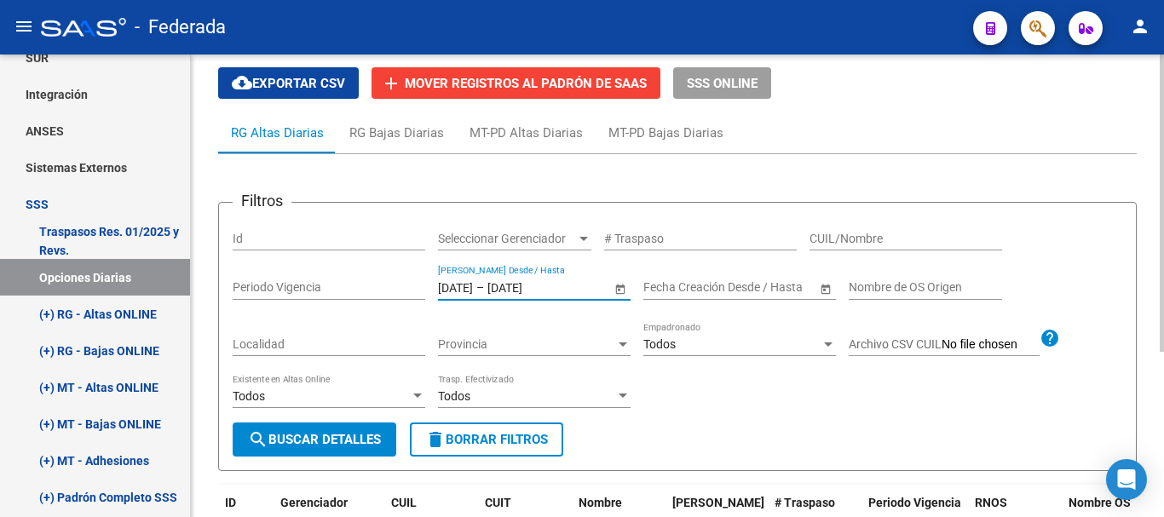
click at [364, 431] on button "search Buscar Detalles" at bounding box center [315, 440] width 164 height 34
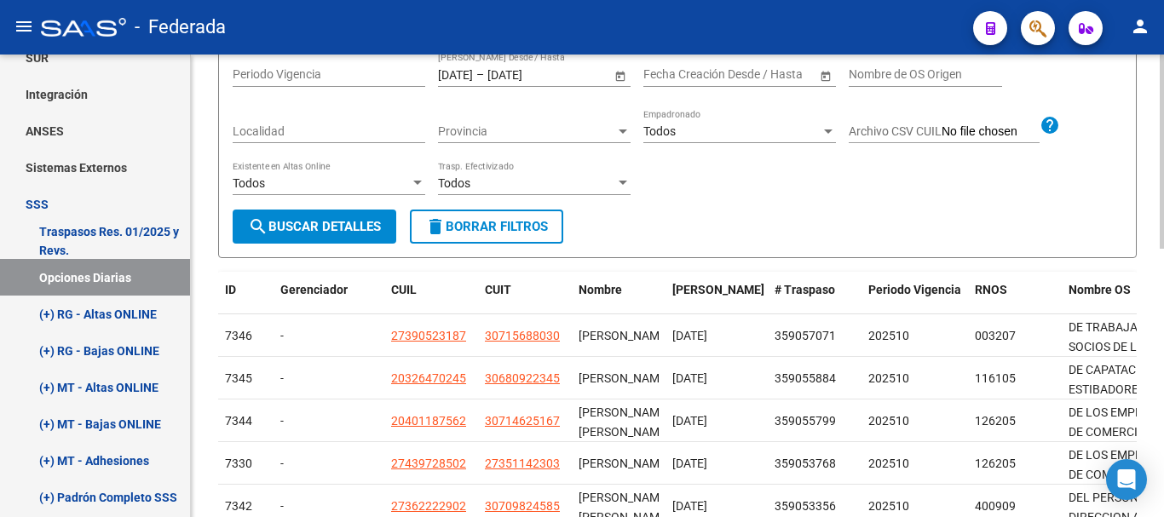
scroll to position [0, 0]
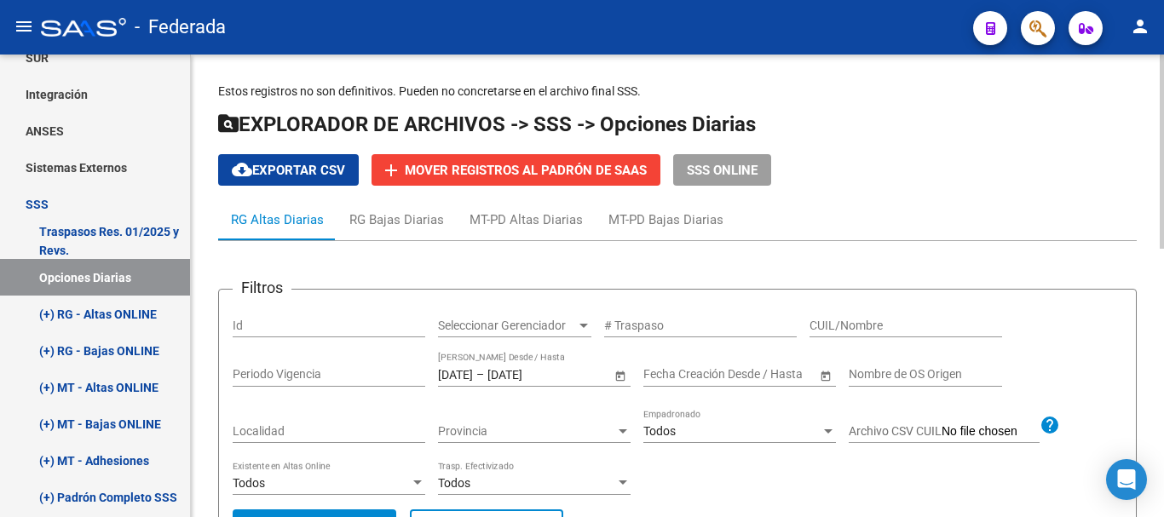
click at [337, 161] on button "cloud_download Exportar CSV" at bounding box center [288, 170] width 141 height 32
click at [717, 322] on input "# Traspaso" at bounding box center [700, 326] width 193 height 14
paste input "33069571"
type input "23330695714"
drag, startPoint x: 664, startPoint y: 323, endPoint x: 568, endPoint y: 323, distance: 95.4
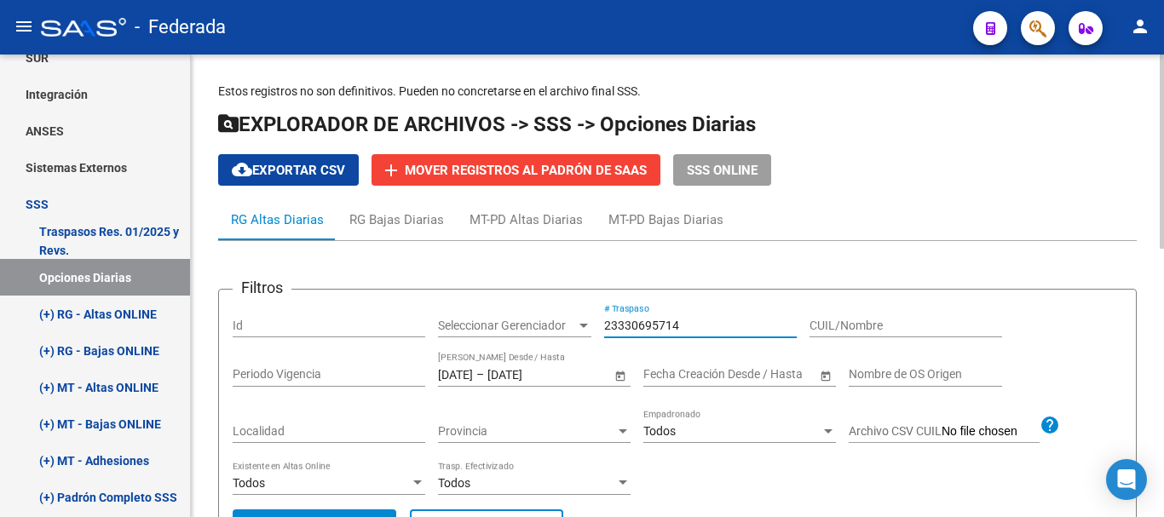
click at [568, 323] on div "Filtros Id Seleccionar Gerenciador Seleccionar Gerenciador 23330695714 # Traspa…" at bounding box center [678, 406] width 890 height 206
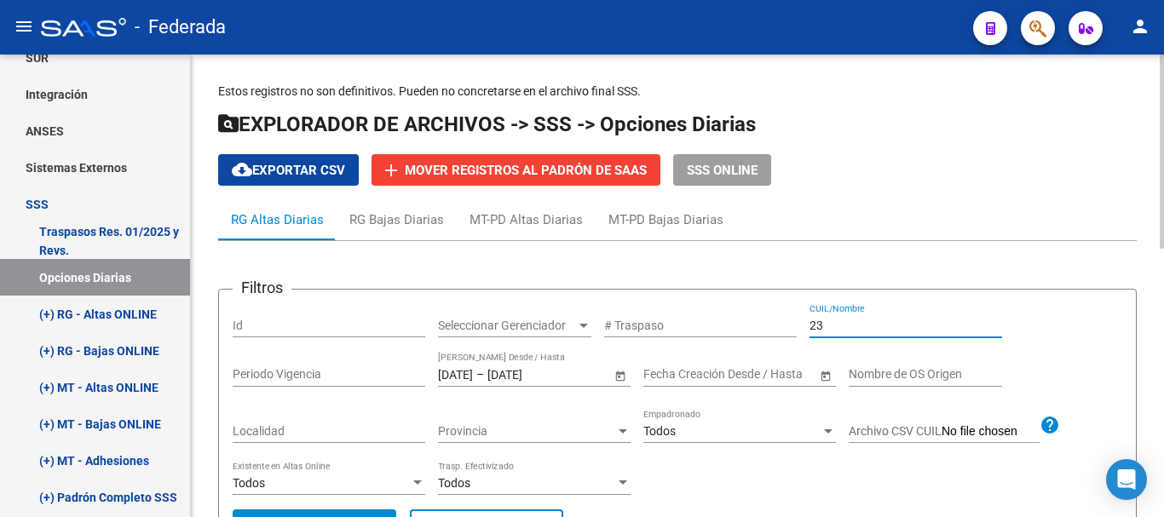
paste input "33069571"
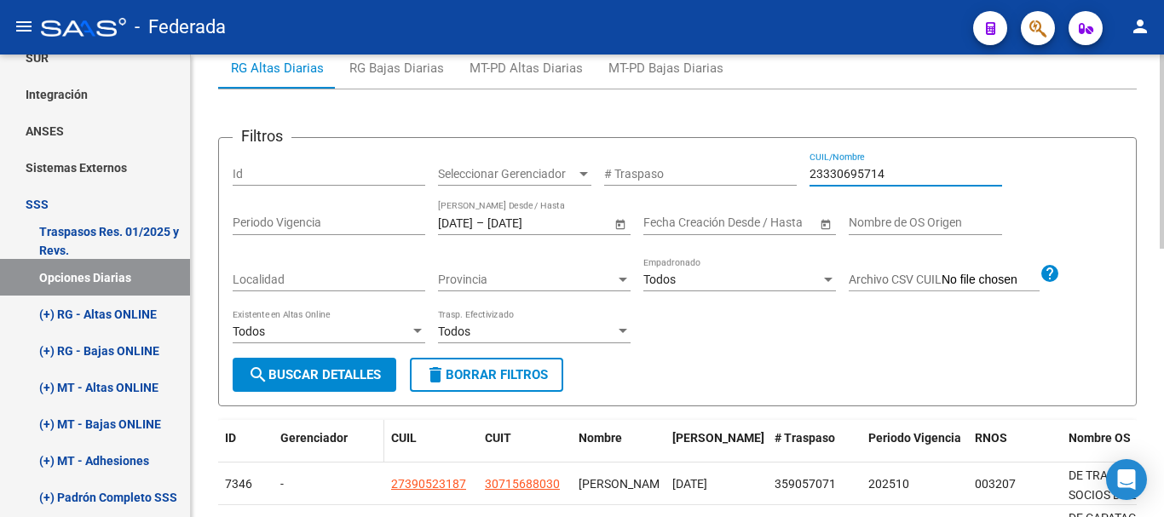
scroll to position [170, 0]
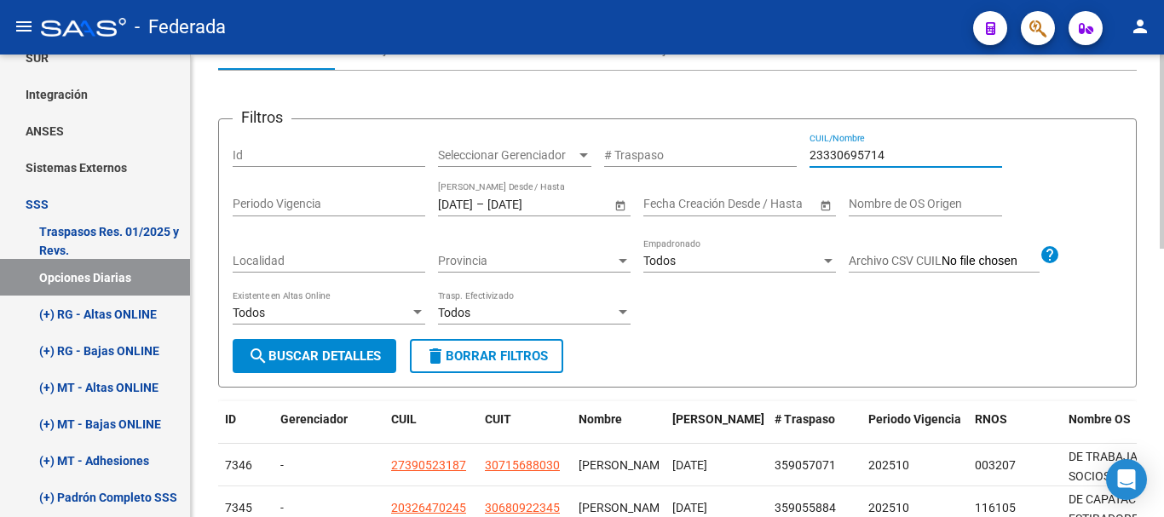
type input "23330695714"
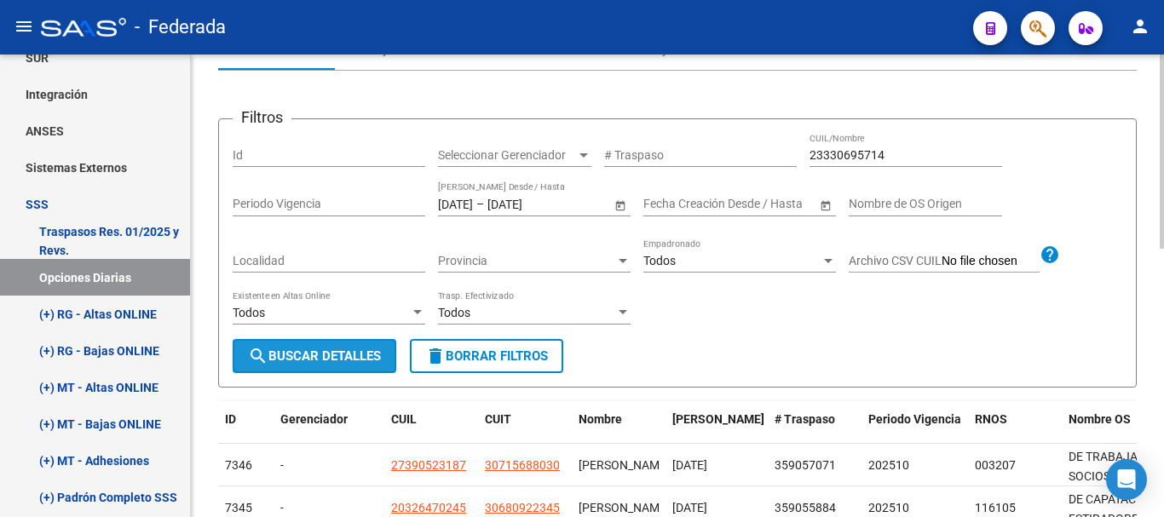
click at [350, 356] on span "search Buscar Detalles" at bounding box center [314, 355] width 133 height 15
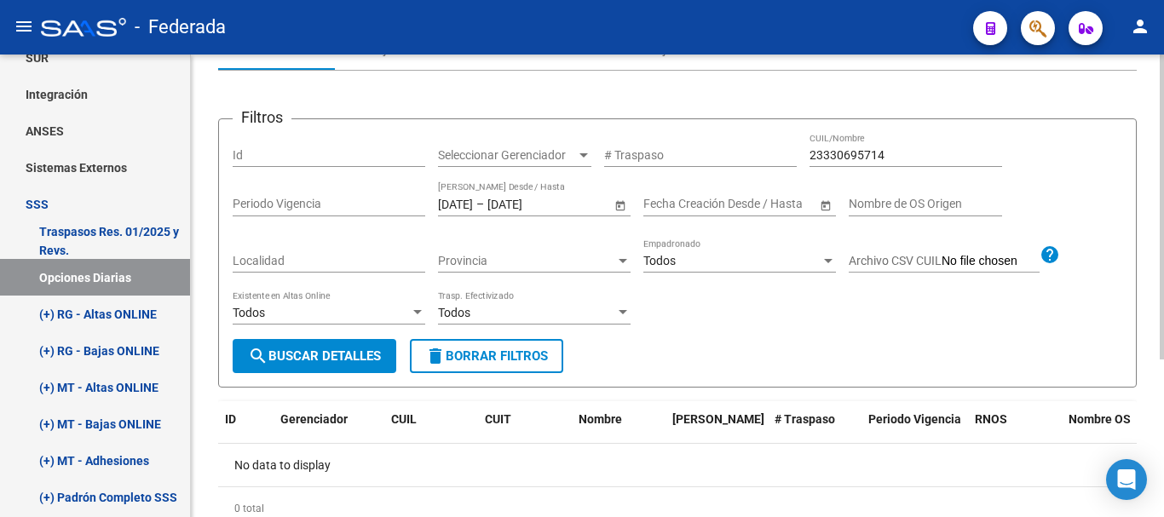
click at [473, 204] on input "[DATE]" at bounding box center [455, 204] width 35 height 14
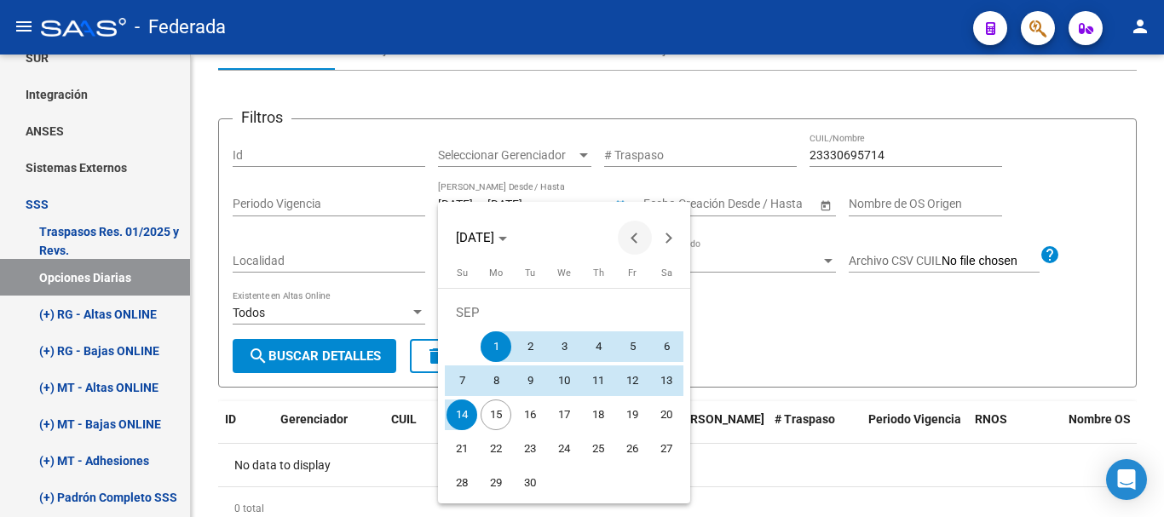
click at [629, 231] on span "Previous month" at bounding box center [635, 238] width 34 height 34
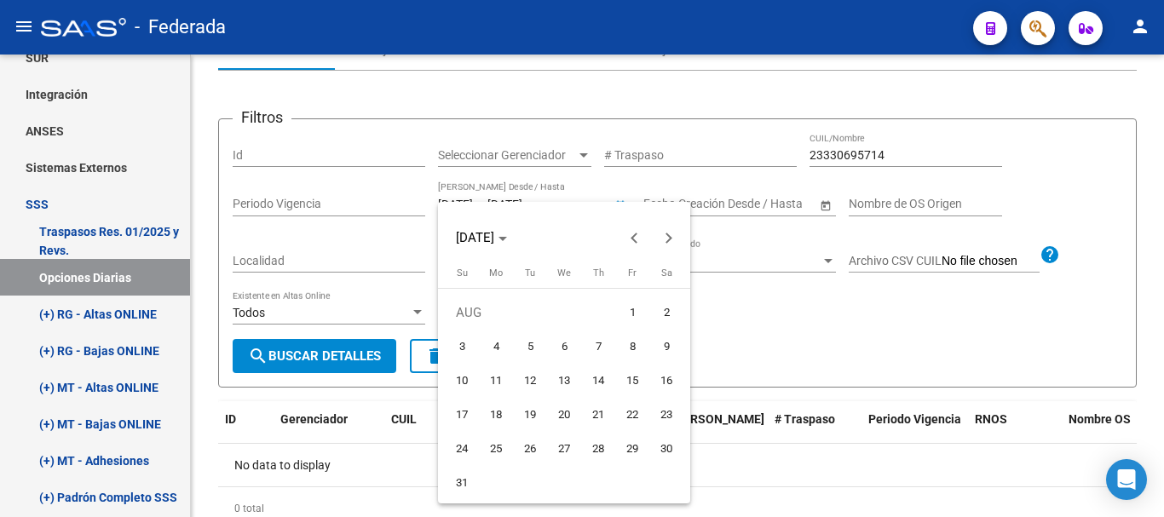
drag, startPoint x: 627, startPoint y: 304, endPoint x: 586, endPoint y: 373, distance: 80.2
click at [627, 306] on span "1" at bounding box center [632, 312] width 31 height 31
type input "[DATE]"
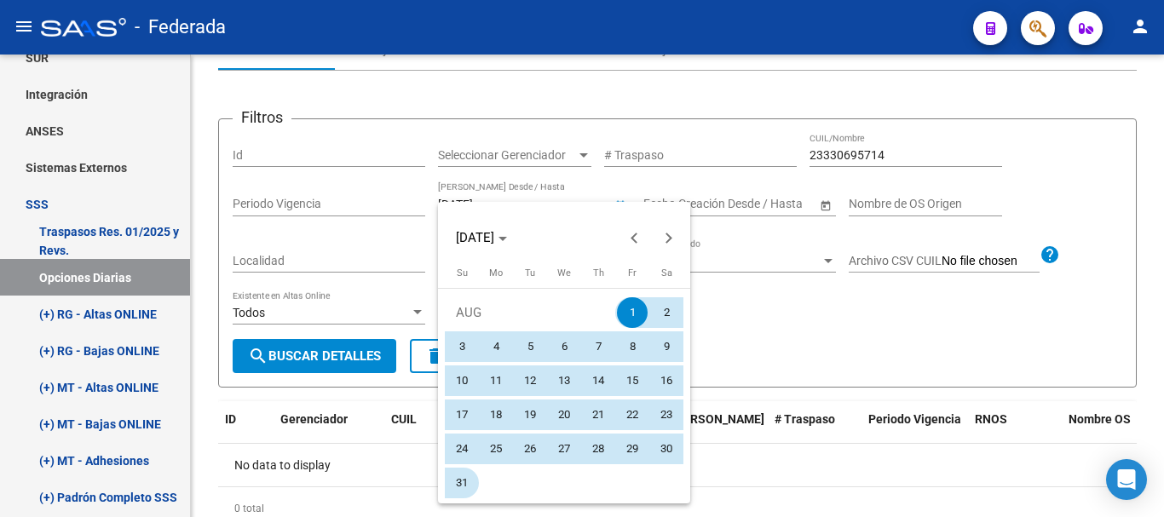
click at [464, 483] on span "31" at bounding box center [461, 483] width 31 height 31
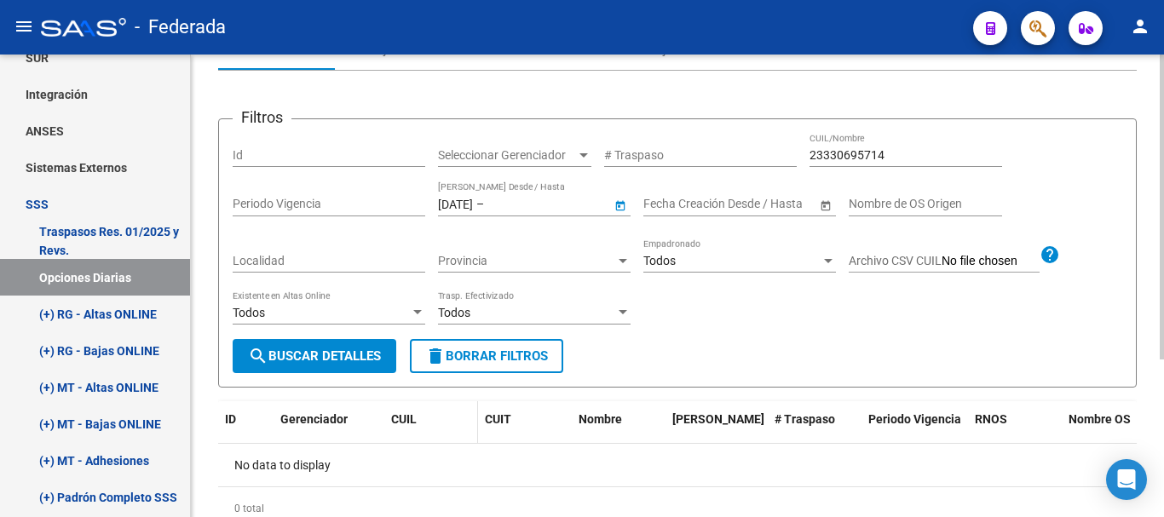
type input "[DATE]"
click at [355, 332] on div "Todos Existente en Altas Online" at bounding box center [329, 315] width 193 height 49
click at [365, 360] on span "search Buscar Detalles" at bounding box center [314, 355] width 133 height 15
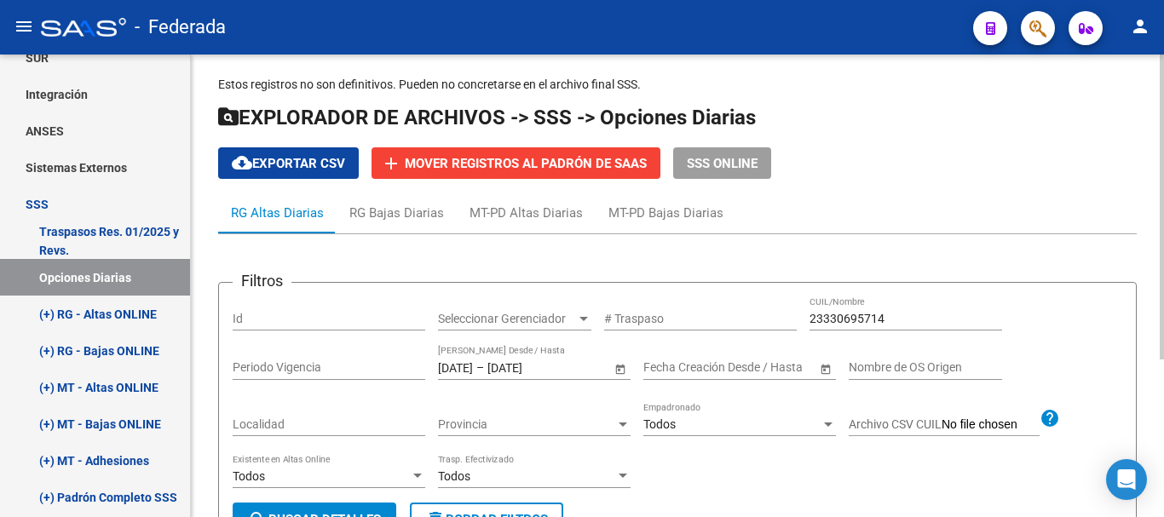
scroll to position [0, 0]
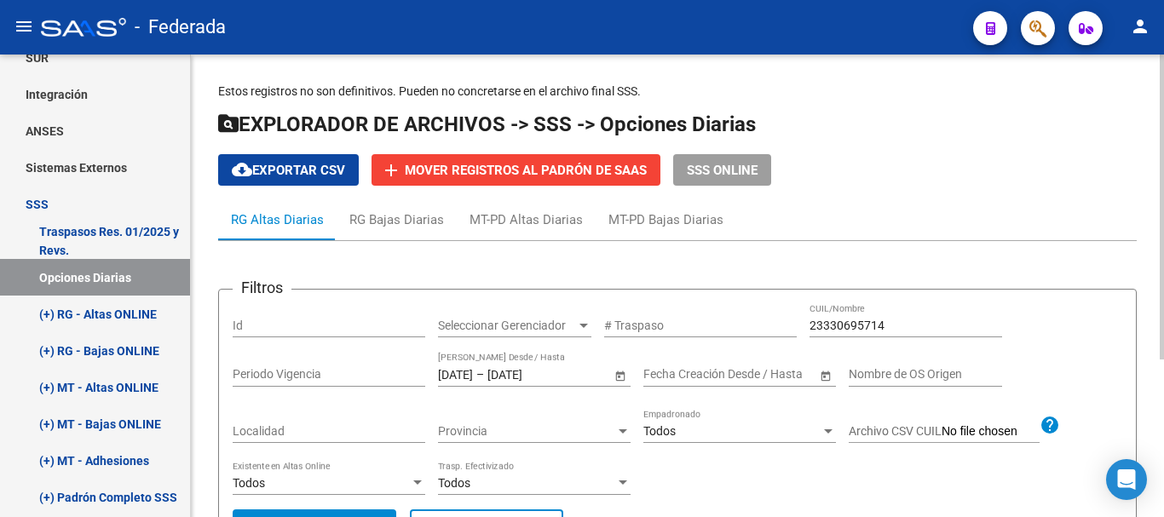
click at [836, 320] on input "23330695714" at bounding box center [905, 326] width 193 height 14
paste input "28824068"
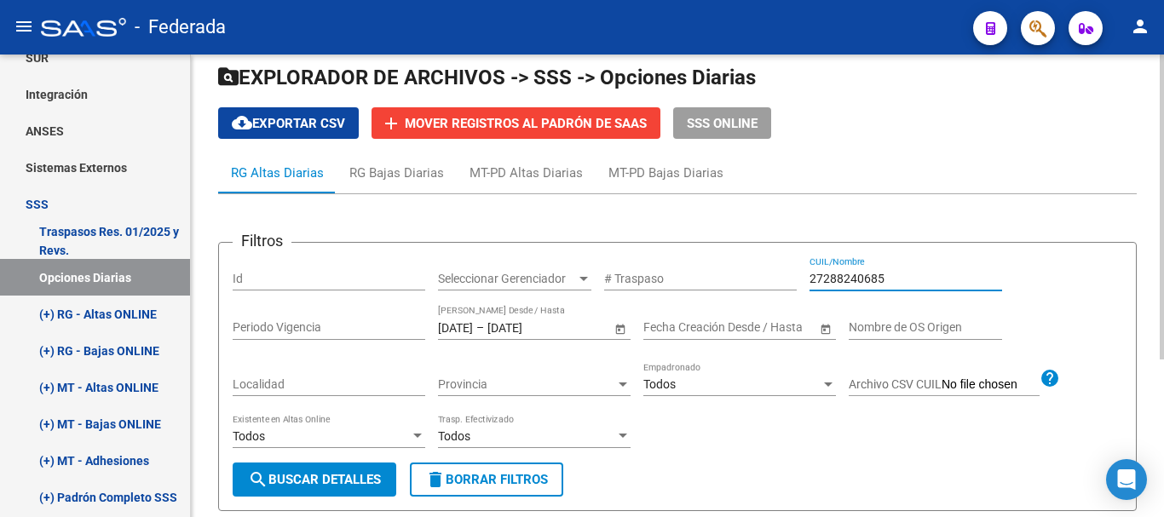
scroll to position [85, 0]
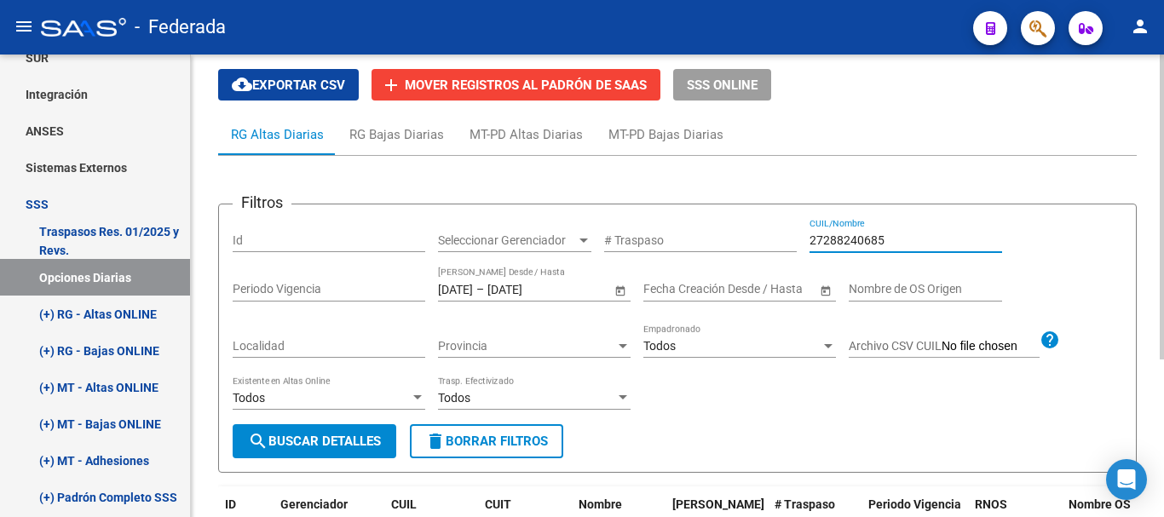
type input "27288240685"
click at [326, 451] on button "search Buscar Detalles" at bounding box center [315, 441] width 164 height 34
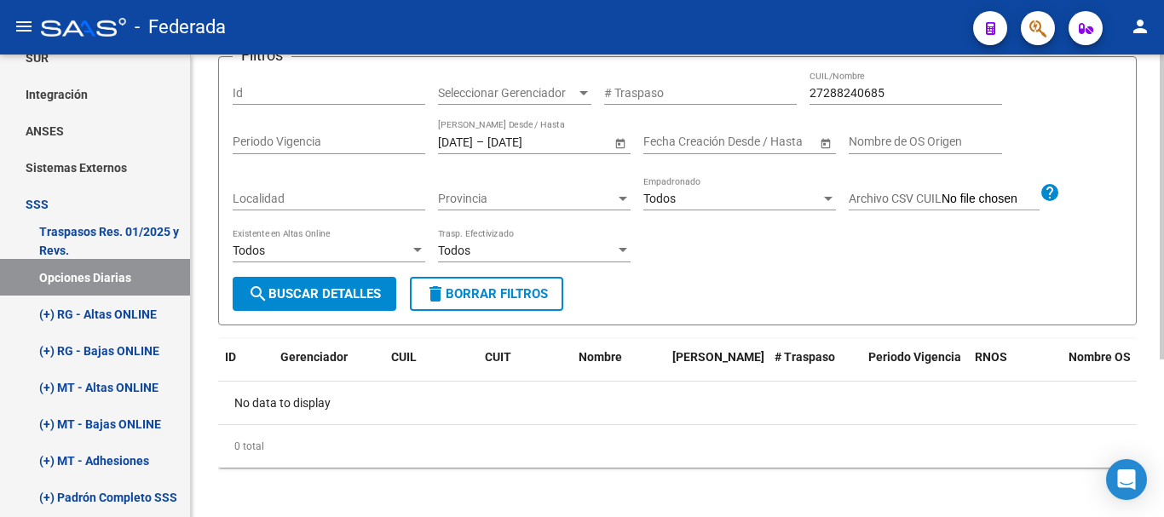
scroll to position [239, 0]
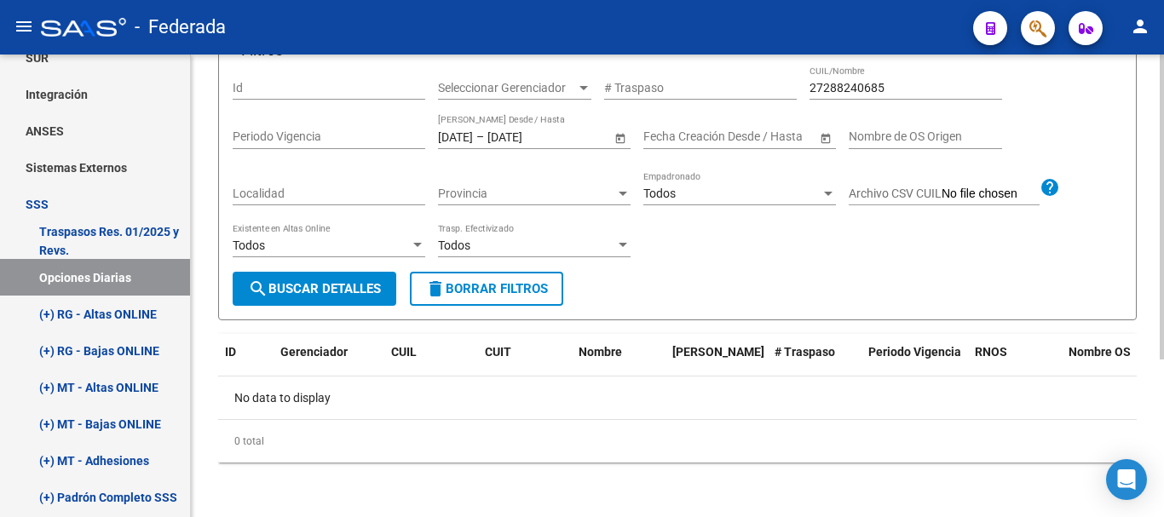
click at [487, 127] on div "[DATE] [DATE] – [DATE] [DATE] Fecha Traspaso Desde / Hasta" at bounding box center [524, 132] width 173 height 34
click at [473, 147] on div "[DATE] [DATE] – [DATE] [DATE] Fecha Traspaso Desde / Hasta" at bounding box center [524, 132] width 173 height 34
click at [473, 135] on input "[DATE]" at bounding box center [455, 137] width 35 height 14
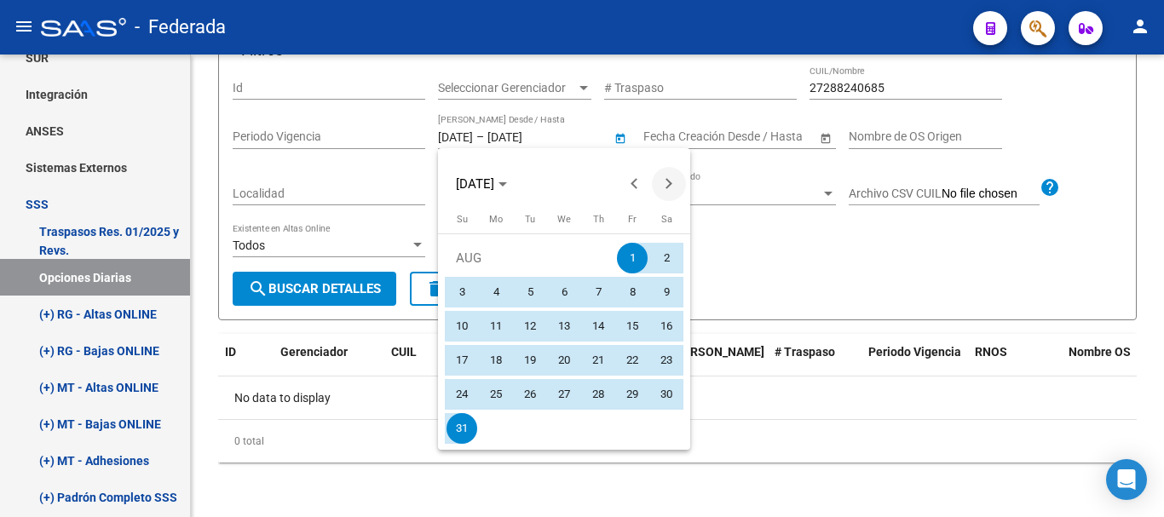
click at [671, 180] on span "Next month" at bounding box center [669, 184] width 34 height 34
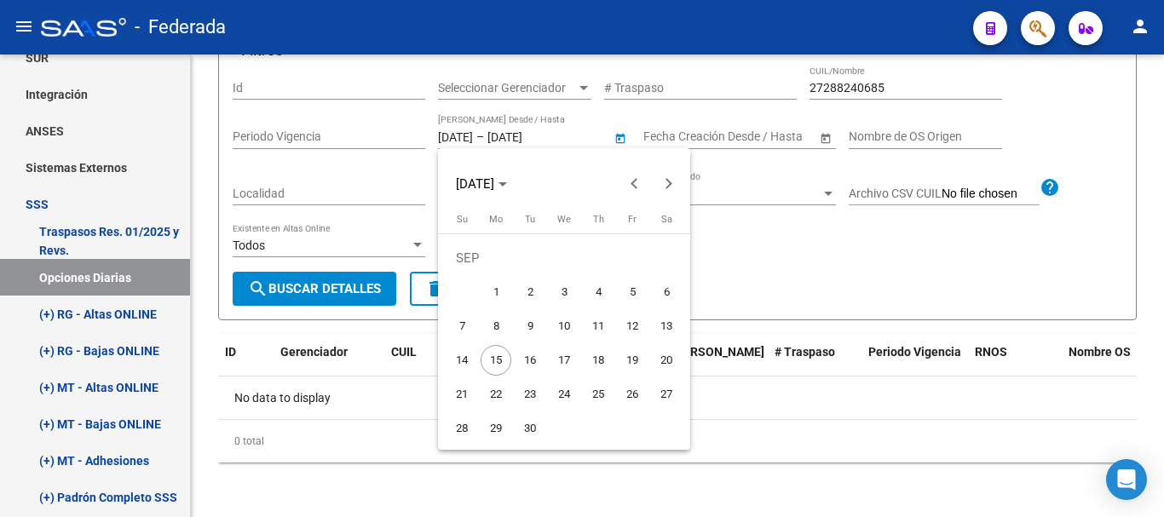
click at [486, 298] on span "1" at bounding box center [496, 292] width 31 height 31
type input "[DATE]"
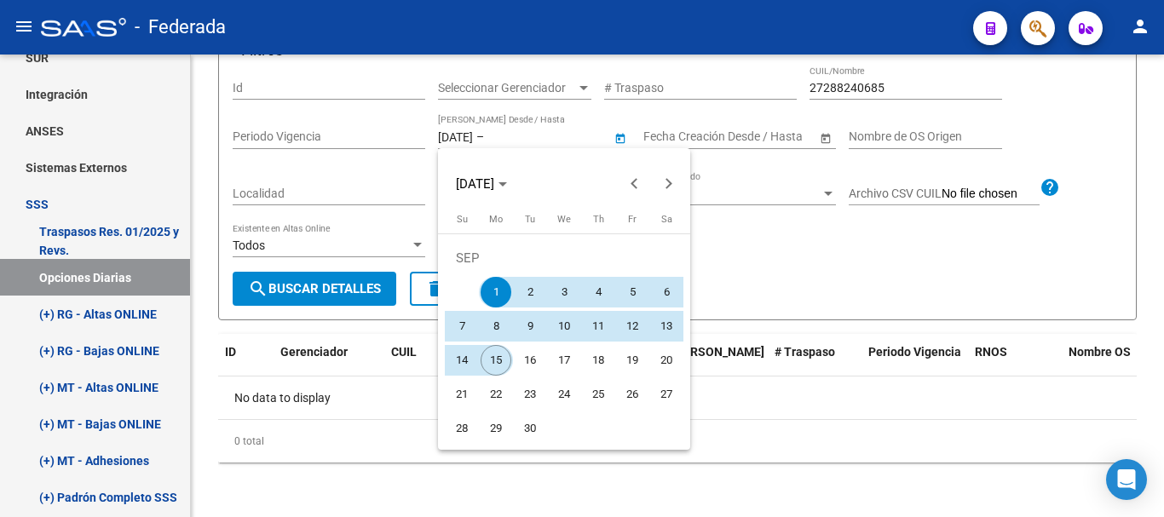
click at [498, 358] on span "15" at bounding box center [496, 360] width 31 height 31
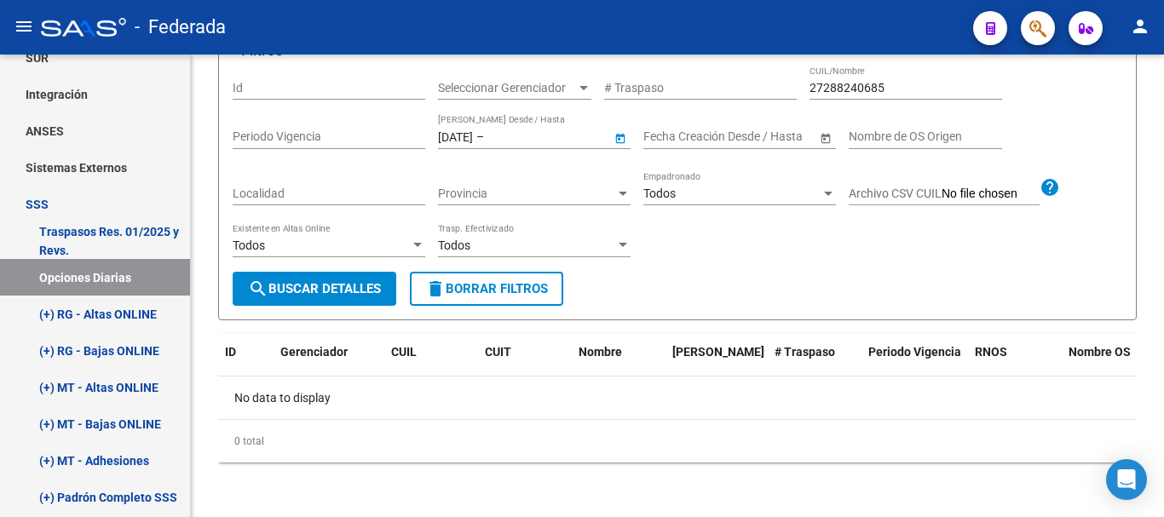
type input "[DATE]"
click at [347, 306] on button "search Buscar Detalles" at bounding box center [315, 289] width 164 height 34
